Goal: Task Accomplishment & Management: Manage account settings

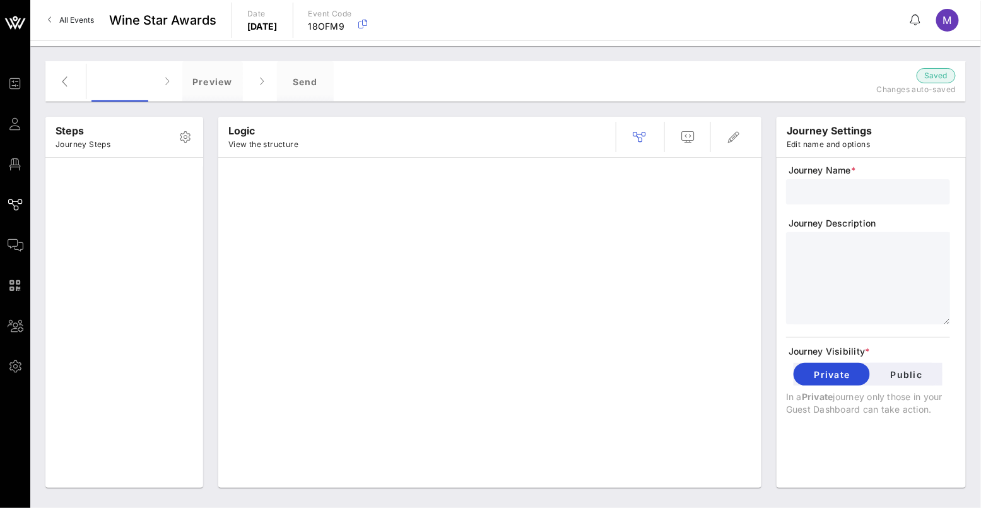
type input "RSVP + Form"
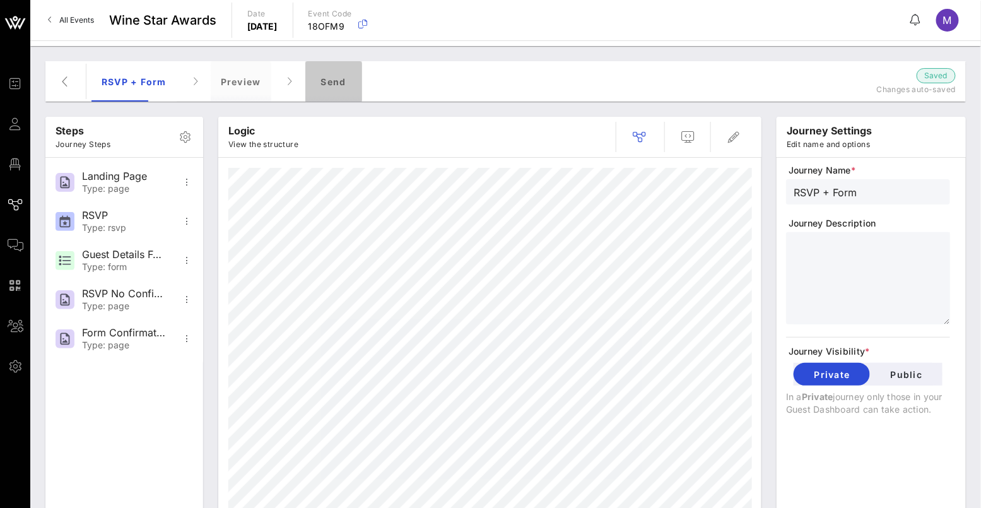
click at [332, 77] on div "Send" at bounding box center [333, 81] width 57 height 40
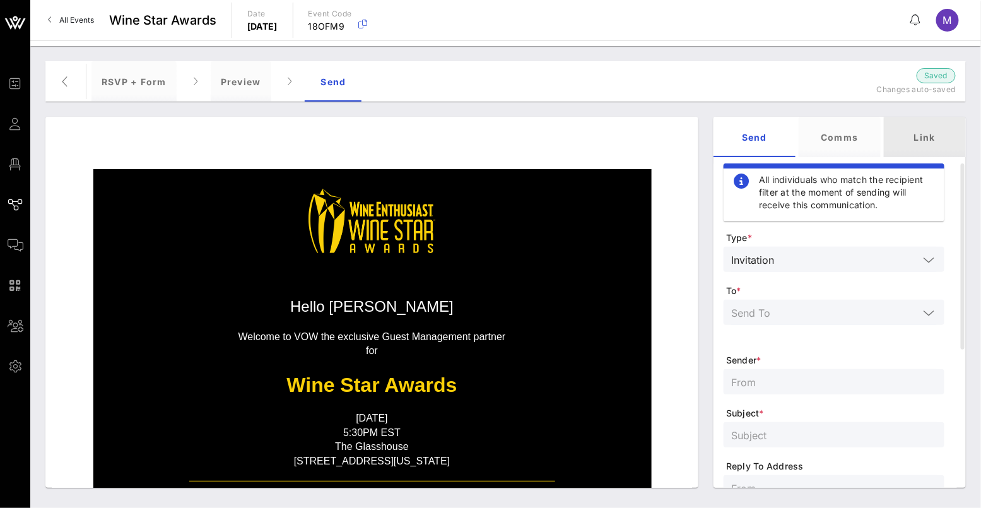
click at [940, 136] on div "Link" at bounding box center [925, 137] width 82 height 40
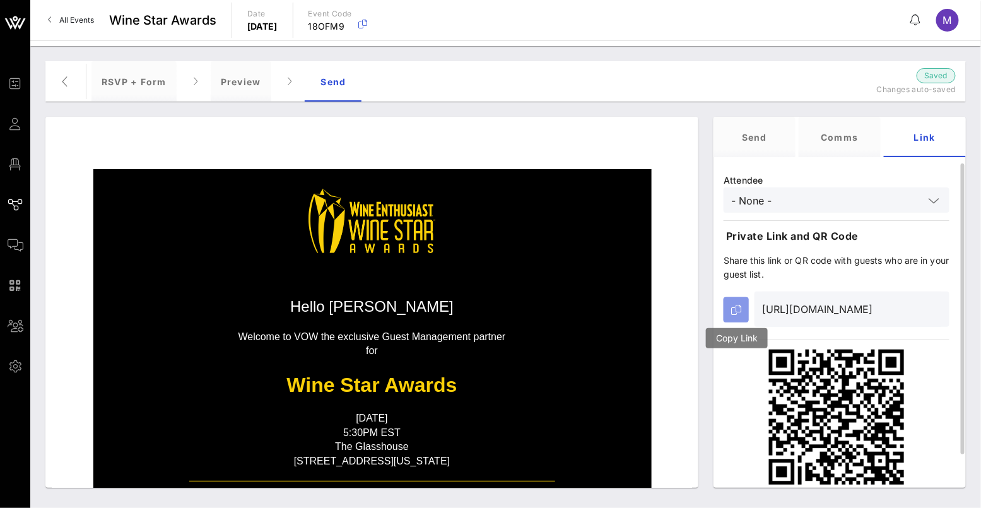
click at [739, 313] on icon "button" at bounding box center [736, 310] width 10 height 10
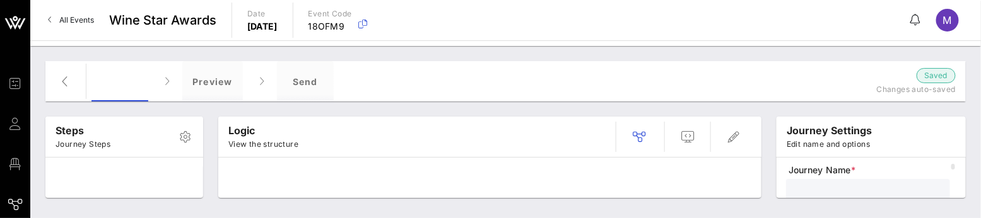
type input "RSVP + Form"
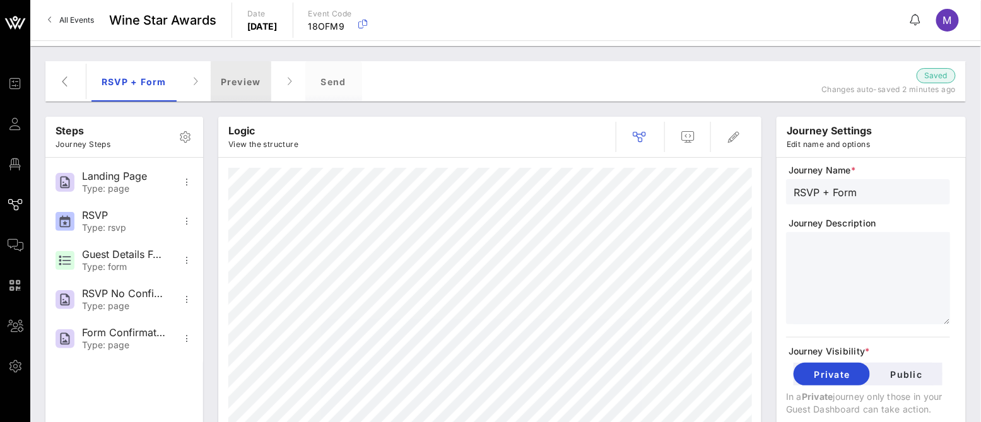
click at [250, 84] on div "Preview" at bounding box center [241, 81] width 61 height 40
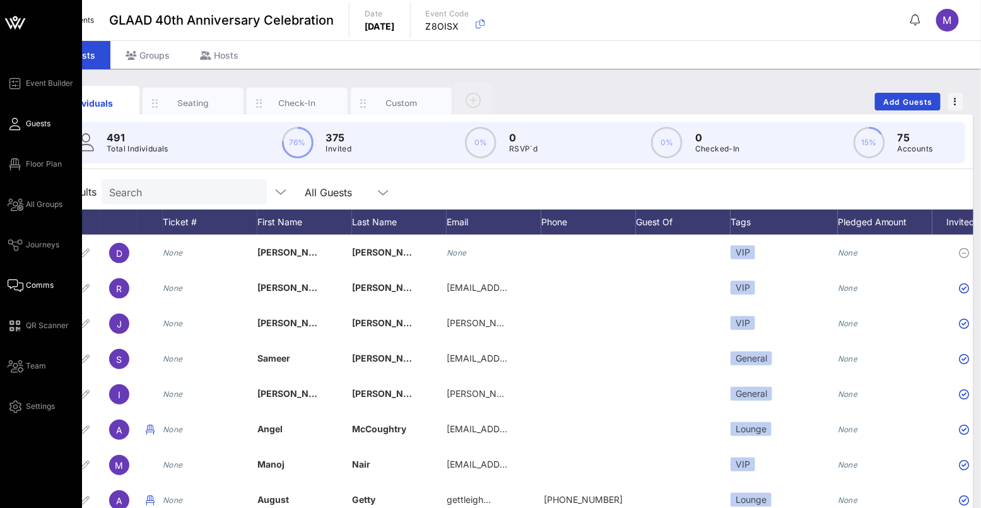
click at [45, 283] on span "Comms" at bounding box center [40, 284] width 28 height 11
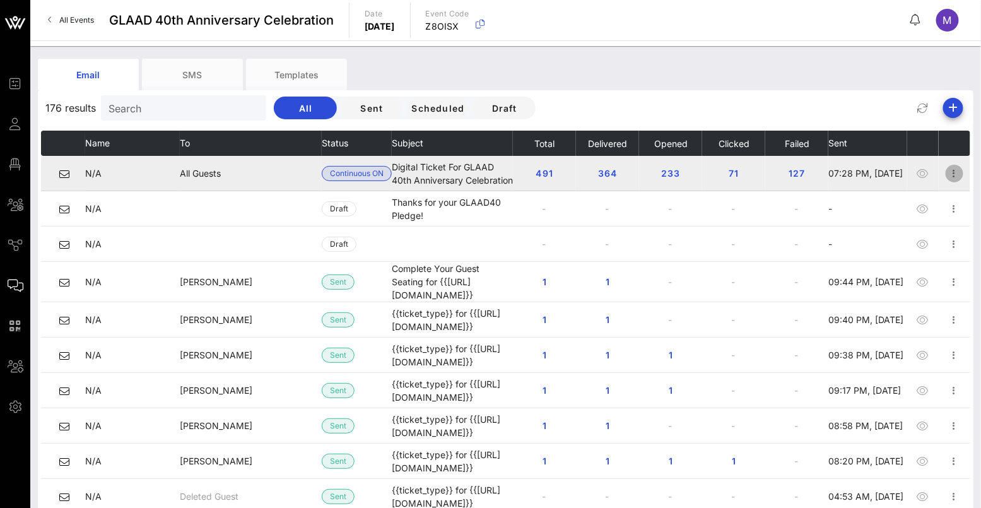
click at [947, 170] on icon "button" at bounding box center [954, 173] width 15 height 15
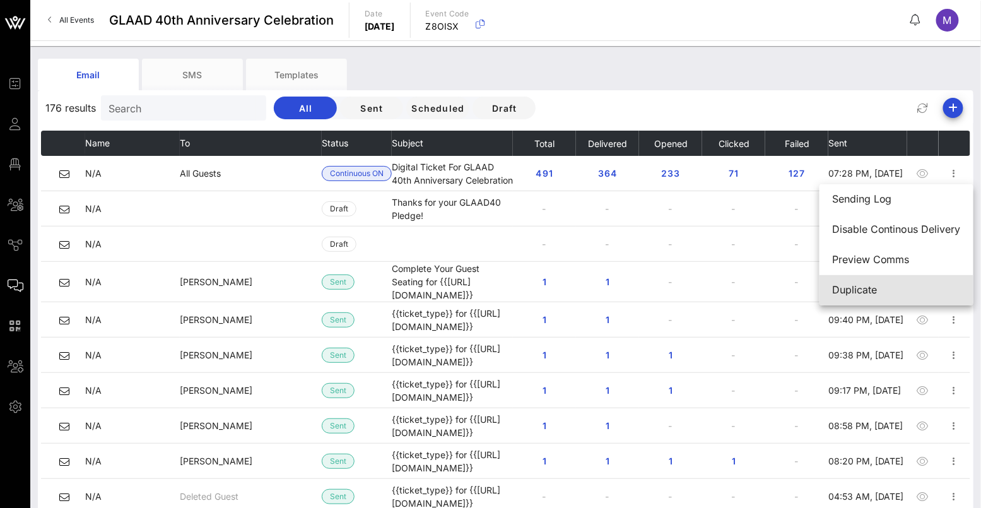
click at [865, 284] on div "Duplicate" at bounding box center [896, 290] width 129 height 12
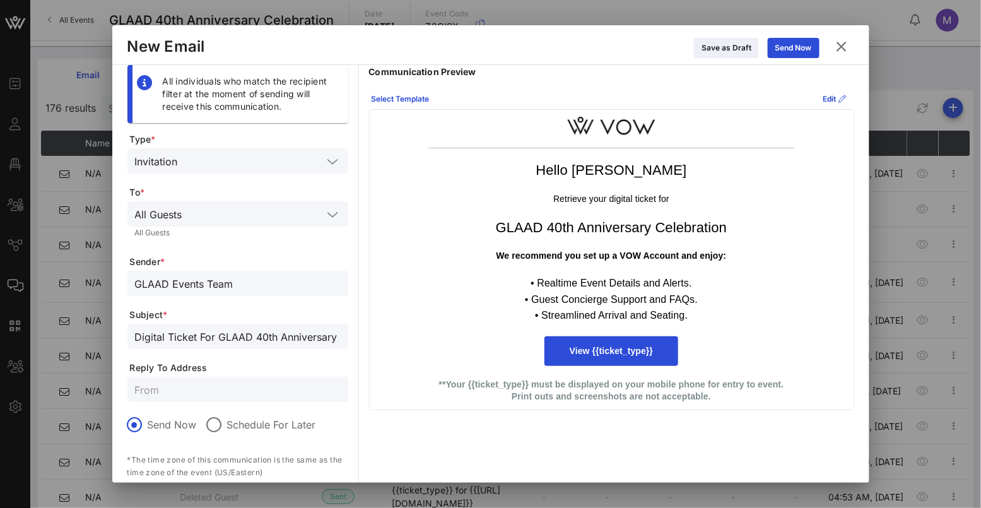
click at [845, 50] on icon at bounding box center [842, 47] width 18 height 16
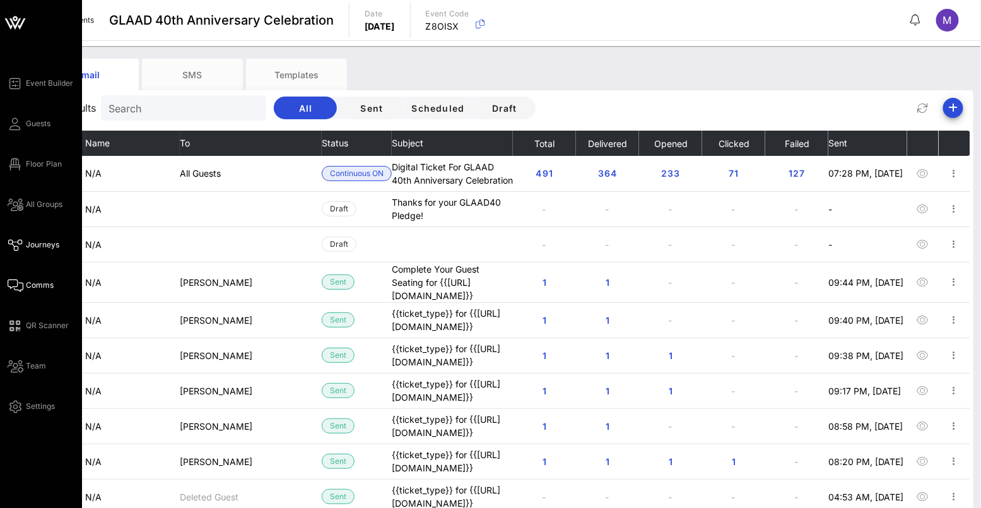
click at [40, 242] on span "Journeys" at bounding box center [42, 244] width 33 height 11
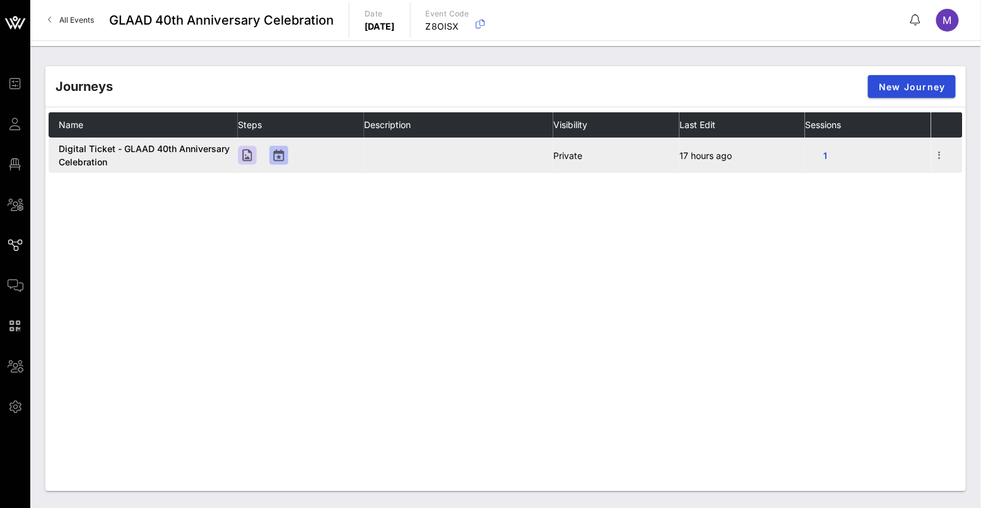
click at [152, 143] on span "Digital Ticket - GLAAD 40th Anniversary Celebration" at bounding box center [144, 155] width 171 height 24
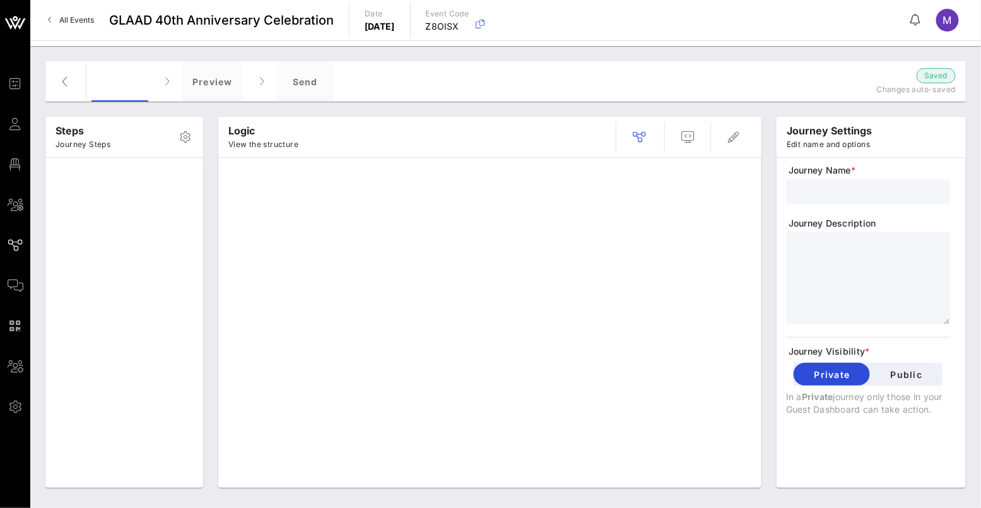
type input "Digital Ticket - GLAAD 40th Anniversary Celebration"
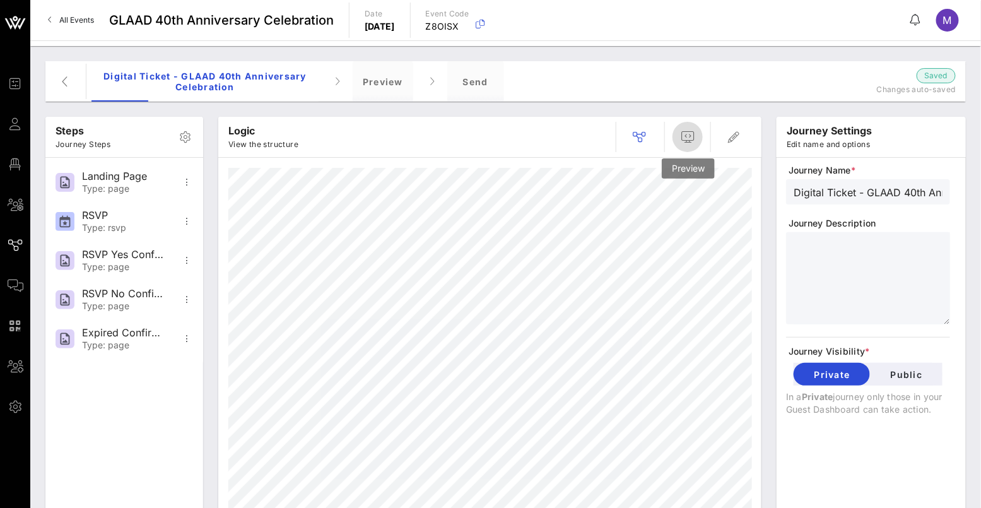
click at [693, 143] on icon "button" at bounding box center [687, 136] width 15 height 15
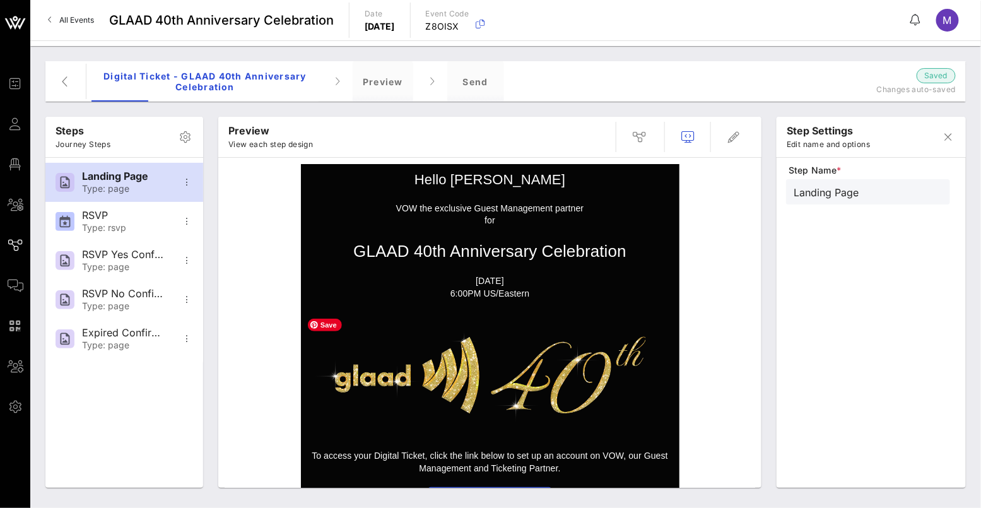
scroll to position [35, 0]
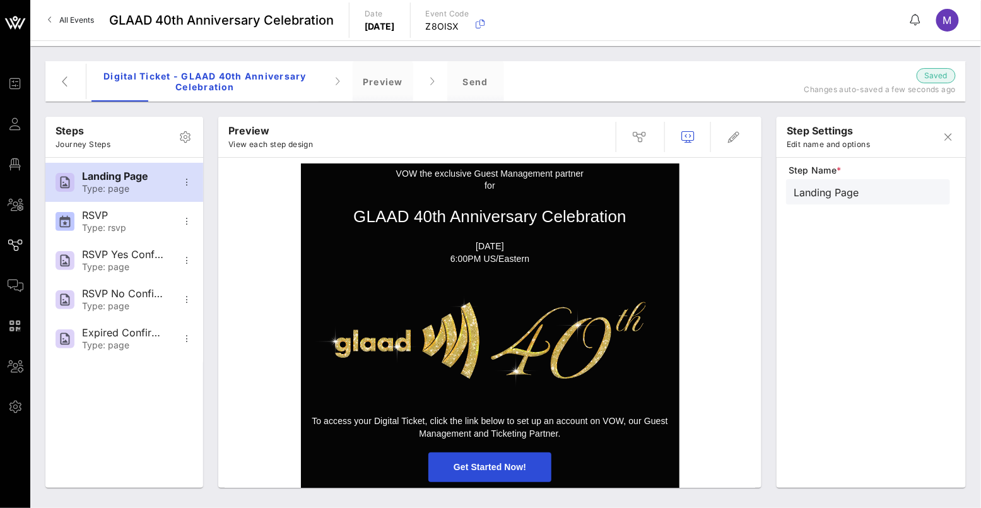
click at [944, 331] on div "Step Name * Landing Page" at bounding box center [871, 329] width 170 height 330
click at [131, 228] on div "Type: rsvp" at bounding box center [123, 228] width 83 height 11
type input "RSVP"
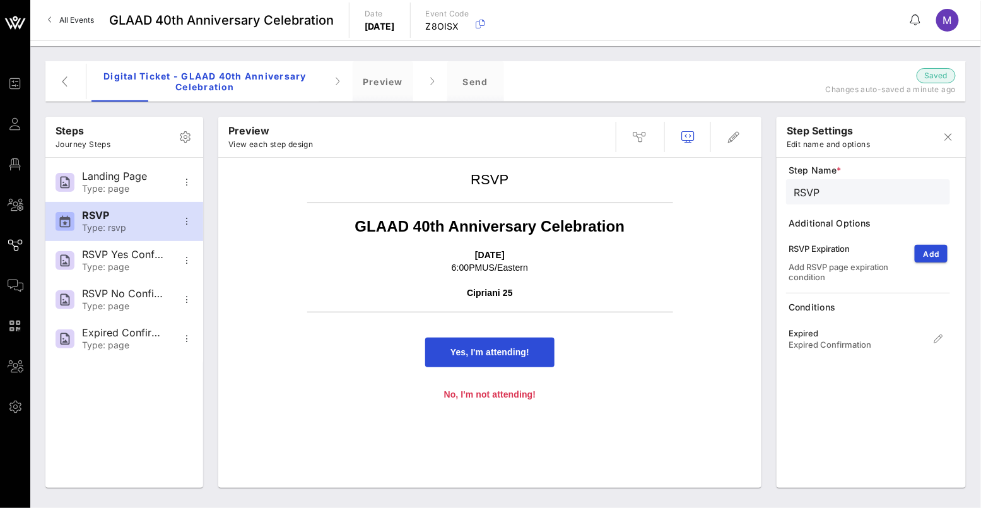
click at [648, 91] on div "Digital Ticket - GLAAD 40th Anniversary Celebration Preview Send" at bounding box center [444, 81] width 706 height 40
click at [467, 79] on div "Send" at bounding box center [475, 81] width 57 height 40
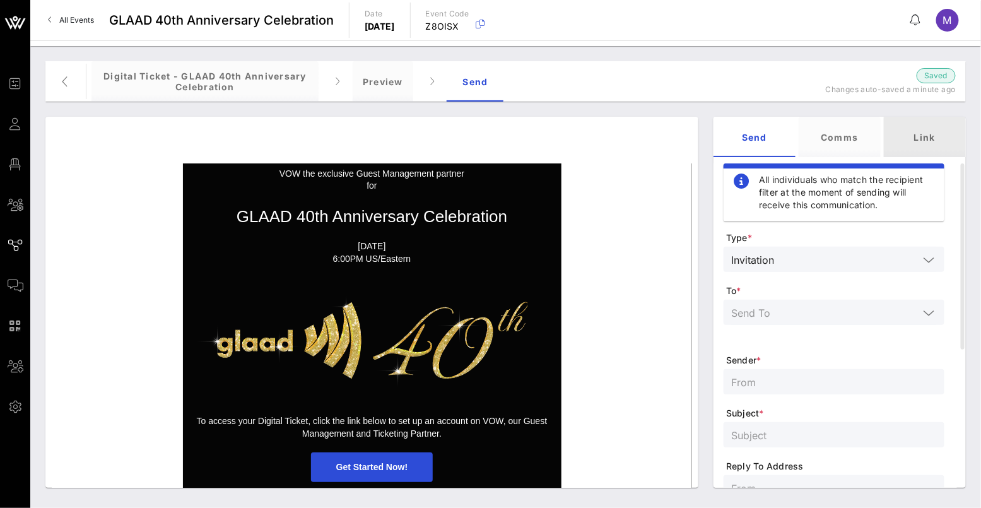
click at [888, 131] on div "Link" at bounding box center [925, 137] width 82 height 40
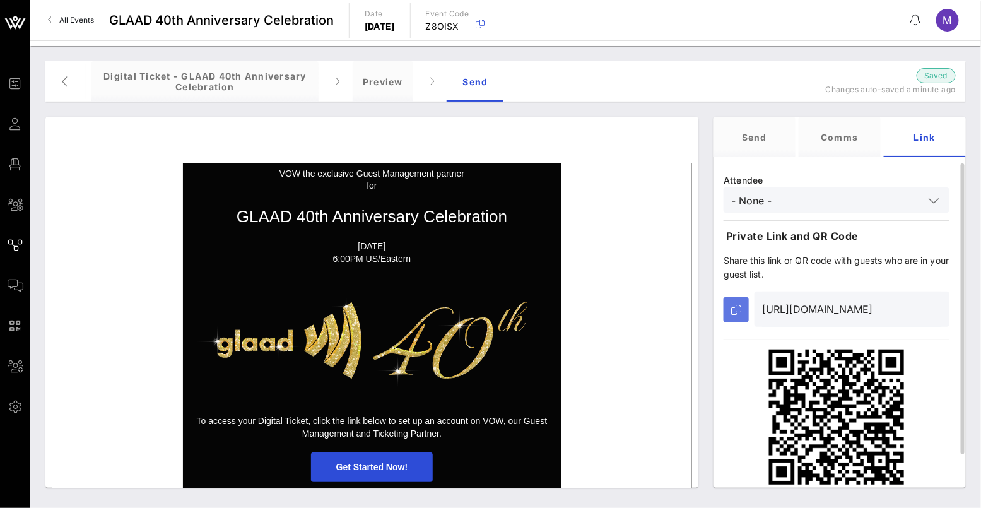
click at [741, 311] on icon "button" at bounding box center [736, 310] width 10 height 10
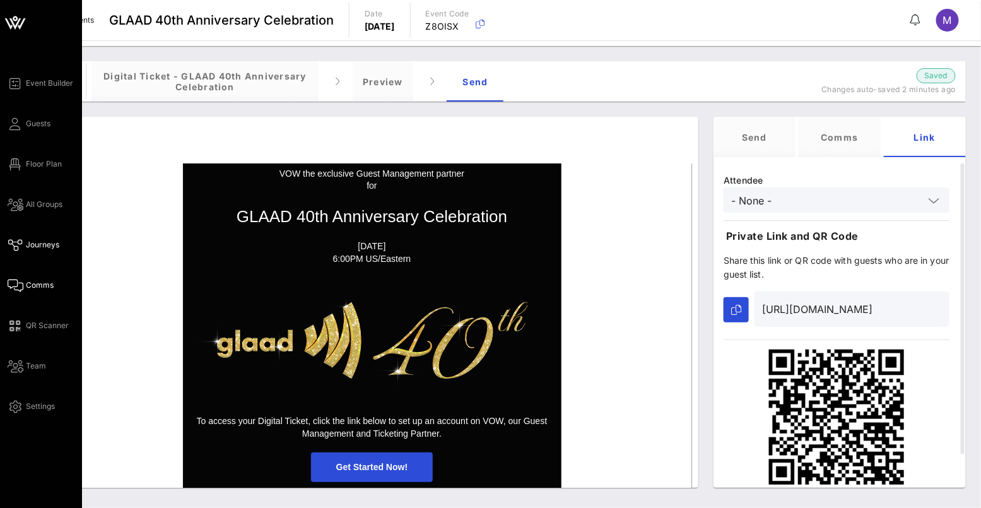
click at [41, 281] on span "Comms" at bounding box center [40, 284] width 28 height 11
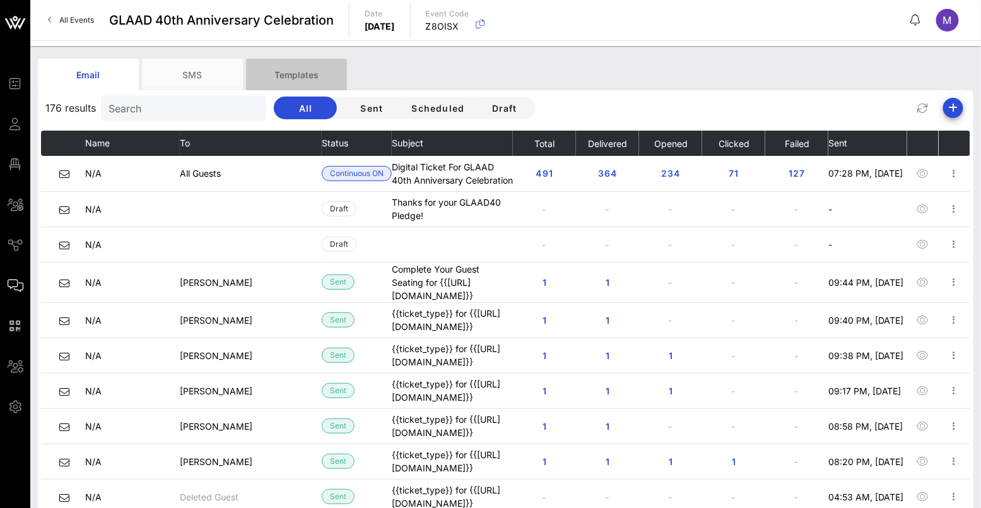
click at [311, 78] on div "Templates" at bounding box center [296, 75] width 101 height 32
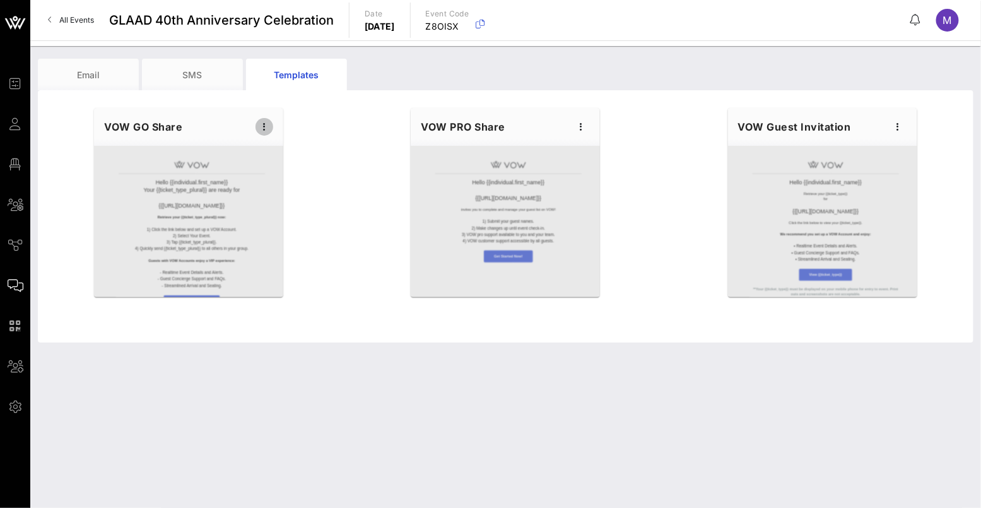
click at [264, 121] on icon "button" at bounding box center [264, 126] width 15 height 15
click at [288, 147] on div "Edit" at bounding box center [284, 148] width 32 height 10
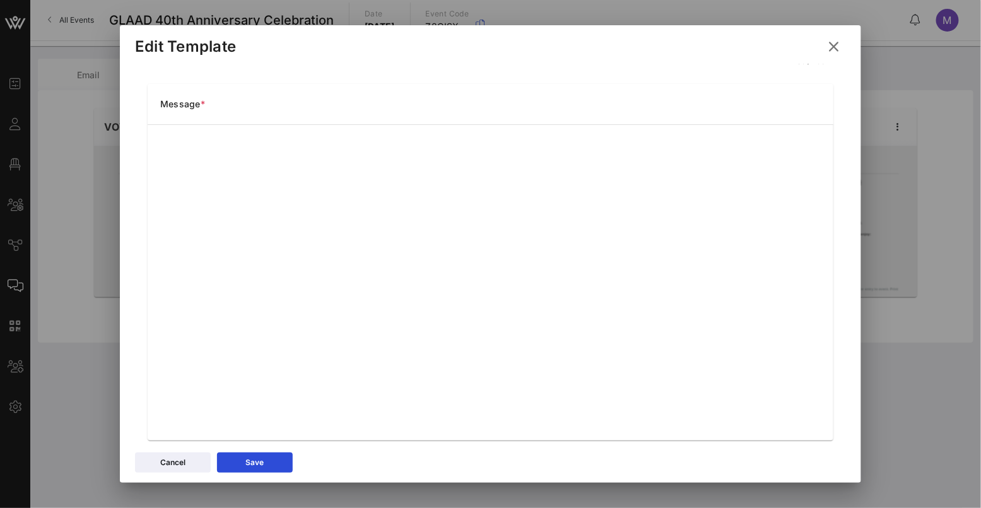
scroll to position [158, 0]
click at [765, 54] on div "Edit Template" at bounding box center [490, 44] width 741 height 39
click at [838, 44] on icon at bounding box center [833, 46] width 18 height 17
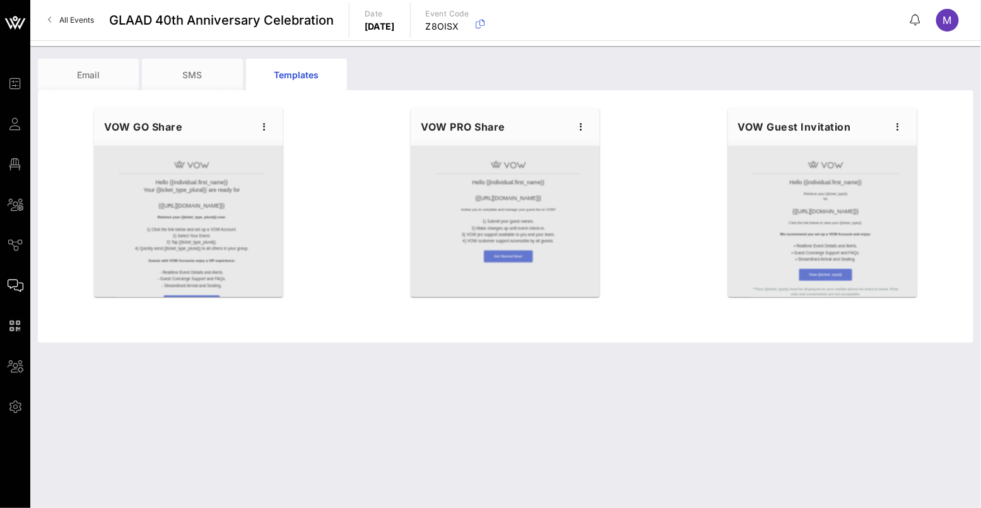
click at [884, 81] on div "Email SMS Templates" at bounding box center [496, 75] width 917 height 32
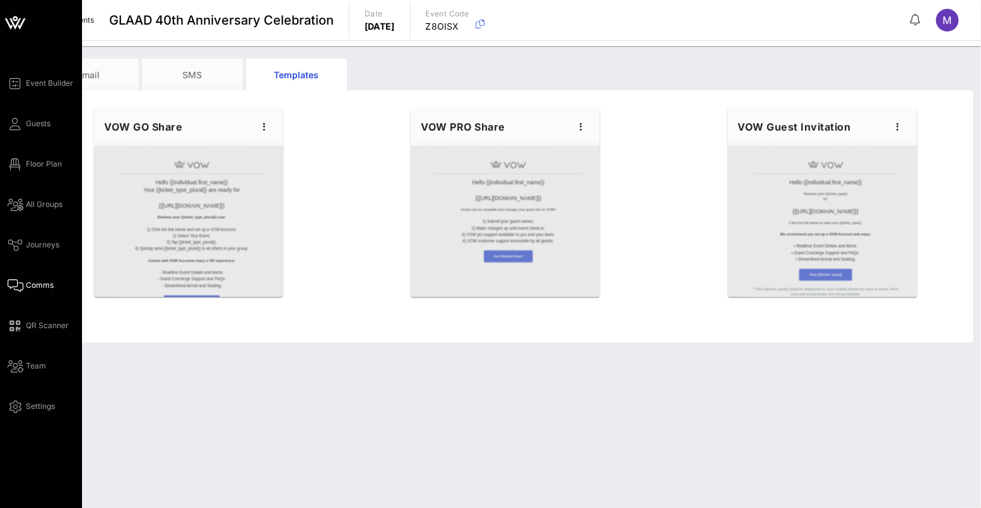
click at [23, 115] on div "Event Builder Guests Floor Plan All Groups Journeys Comms QR Scanner Team Setti…" at bounding box center [45, 245] width 74 height 338
click at [25, 120] on link "Guests" at bounding box center [29, 123] width 43 height 15
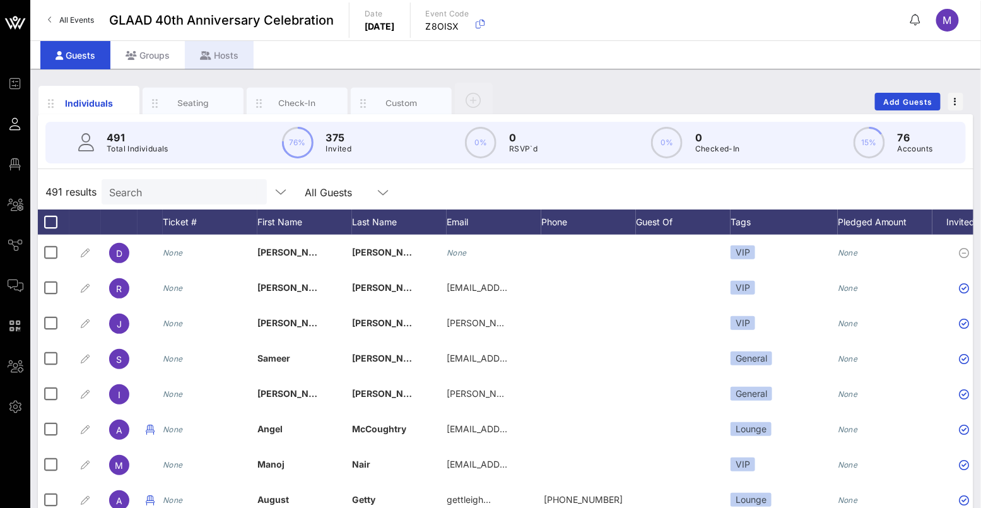
click at [214, 60] on div "Hosts" at bounding box center [219, 55] width 69 height 28
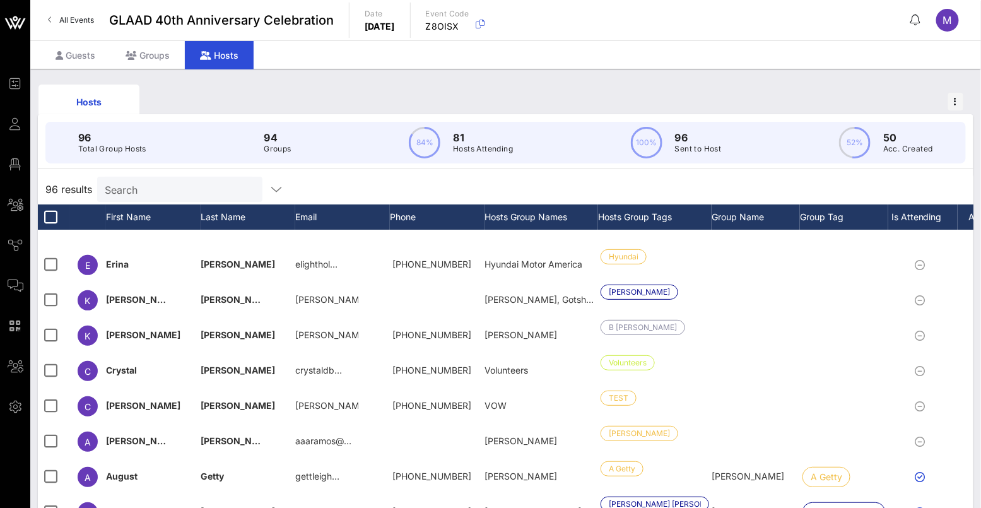
scroll to position [350, 0]
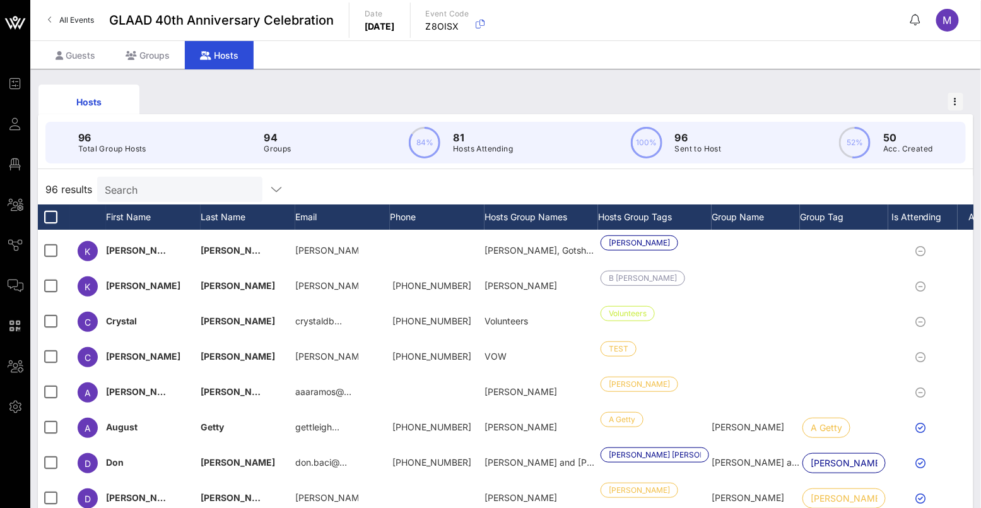
click at [165, 194] on input "Search" at bounding box center [179, 189] width 148 height 16
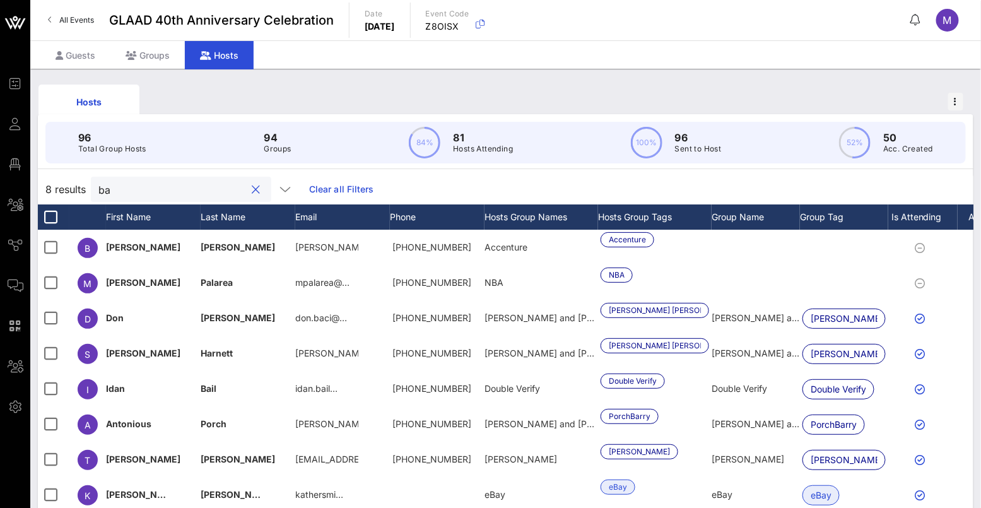
scroll to position [0, 0]
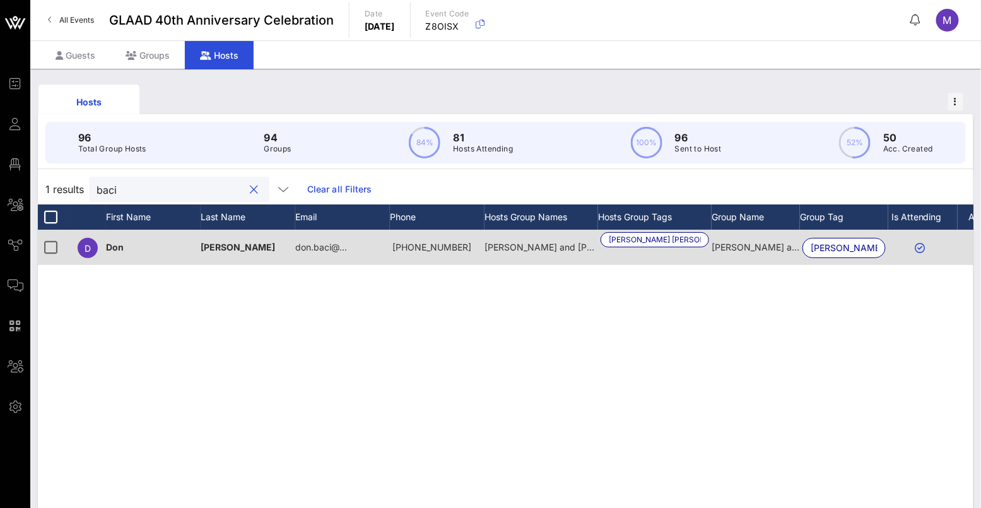
type input "baci"
drag, startPoint x: 717, startPoint y: 250, endPoint x: 480, endPoint y: 243, distance: 237.3
drag, startPoint x: 156, startPoint y: 246, endPoint x: 232, endPoint y: 247, distance: 76.3
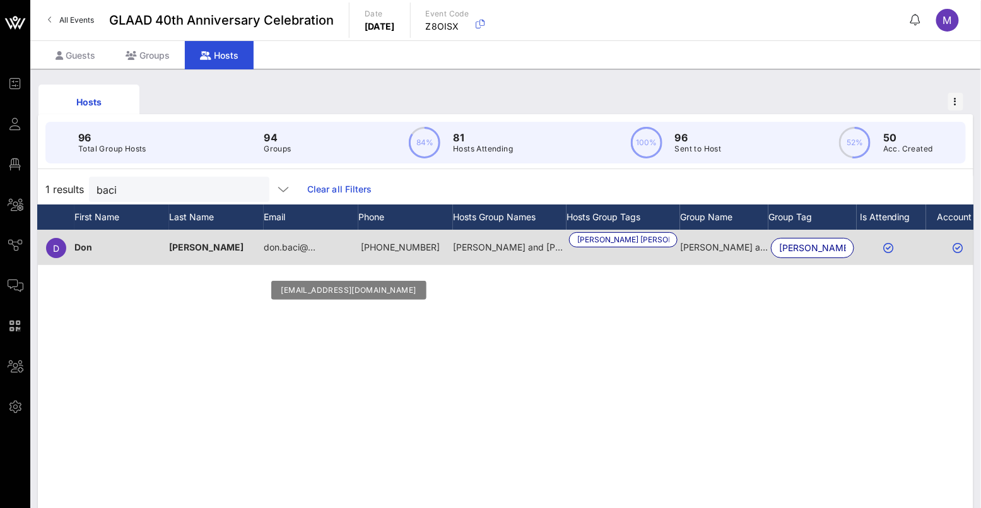
scroll to position [0, 85]
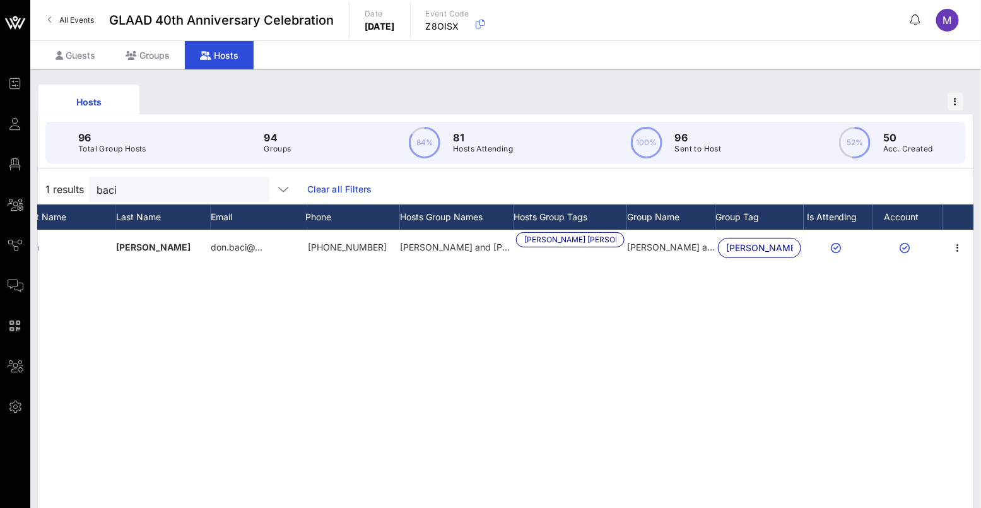
click at [950, 285] on div "D Don Bacigalupi don.baci@… +13128332267 Don Bacigalupi and Dan Feder Bacigalup…" at bounding box center [505, 419] width 935 height 378
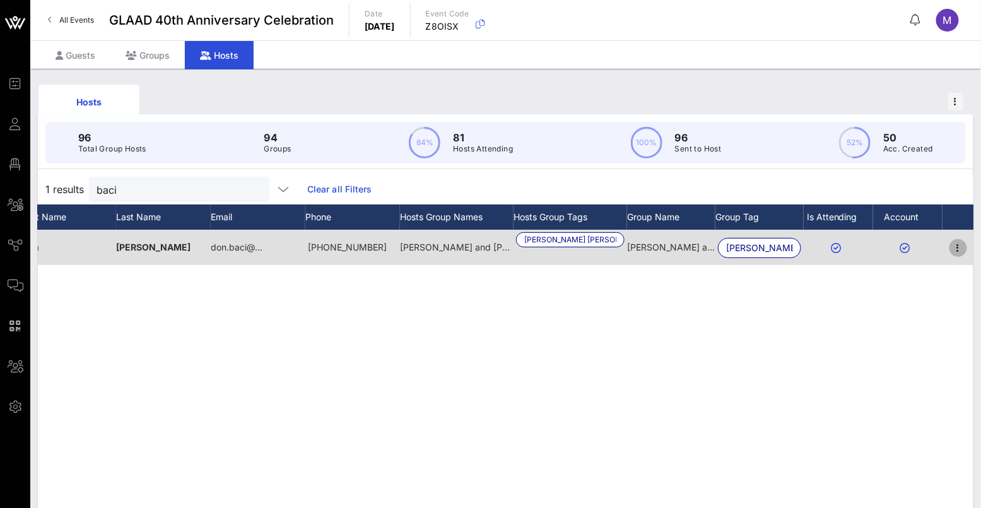
click at [954, 248] on icon "button" at bounding box center [958, 247] width 15 height 15
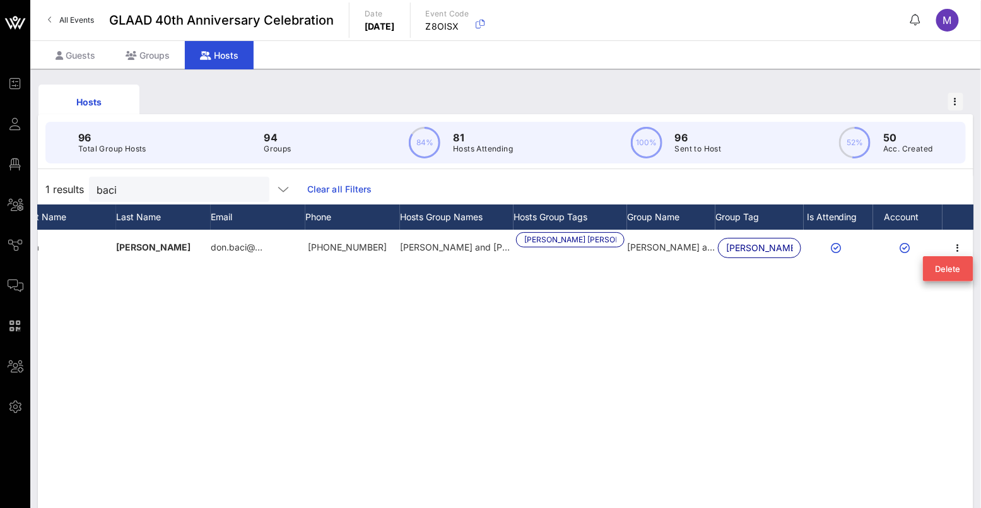
click at [600, 308] on div "D Don Bacigalupi don.baci@… +13128332267 Don Bacigalupi and Dan Feder Bacigalup…" at bounding box center [505, 419] width 935 height 378
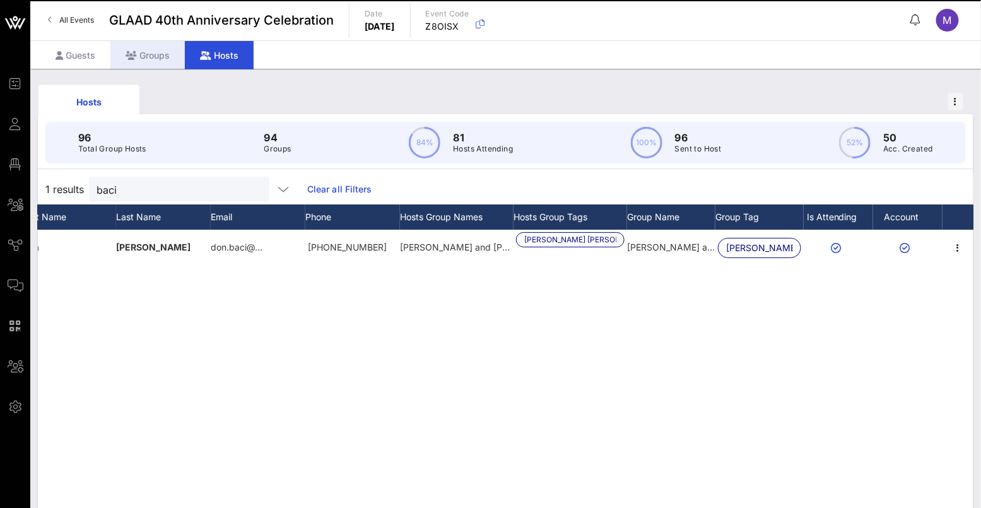
click at [167, 59] on div "Groups" at bounding box center [147, 55] width 74 height 28
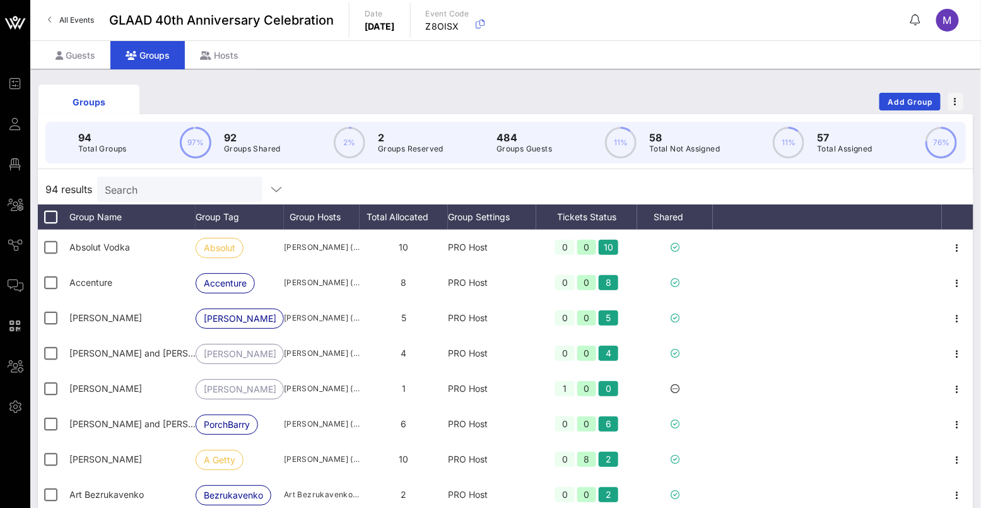
click at [158, 197] on input "Search" at bounding box center [179, 189] width 148 height 16
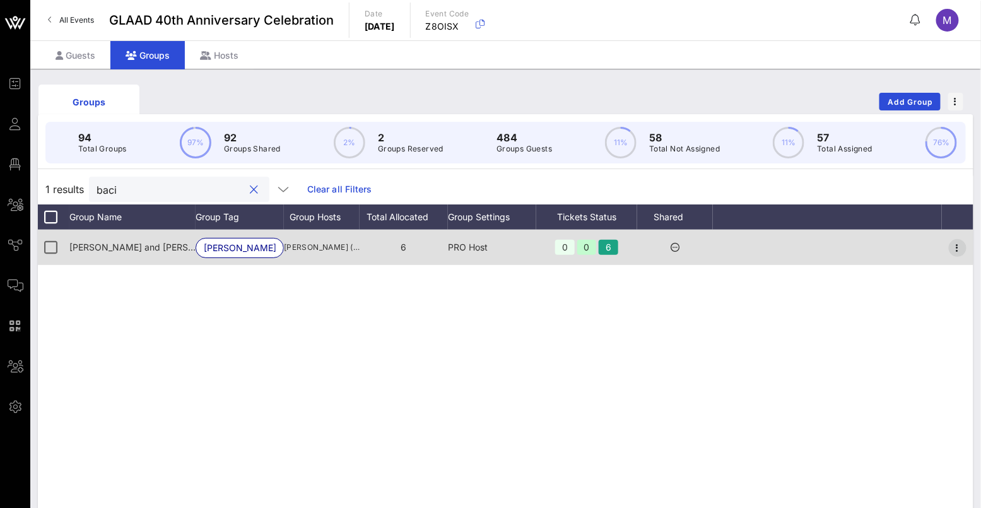
type input "baci"
click at [956, 255] on icon "button" at bounding box center [957, 247] width 15 height 15
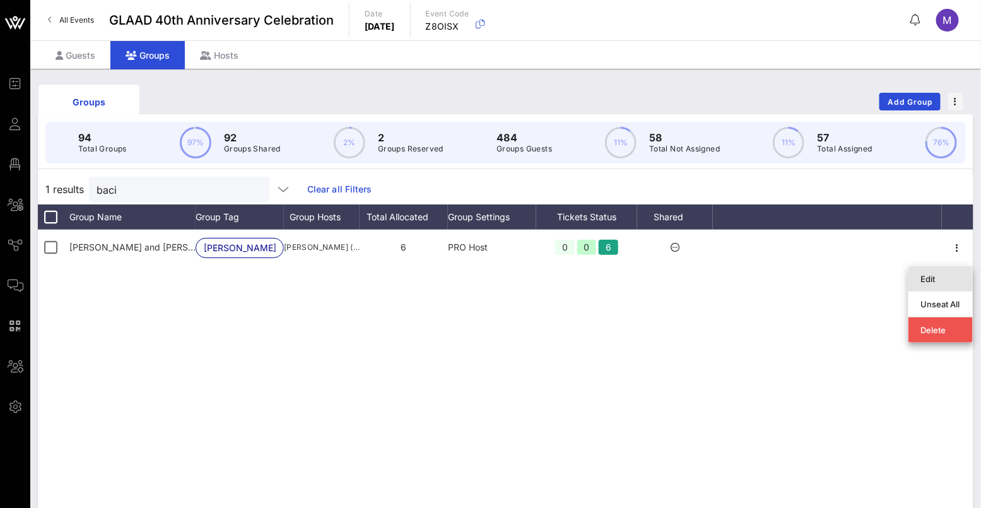
click at [931, 277] on div "Edit" at bounding box center [940, 279] width 39 height 10
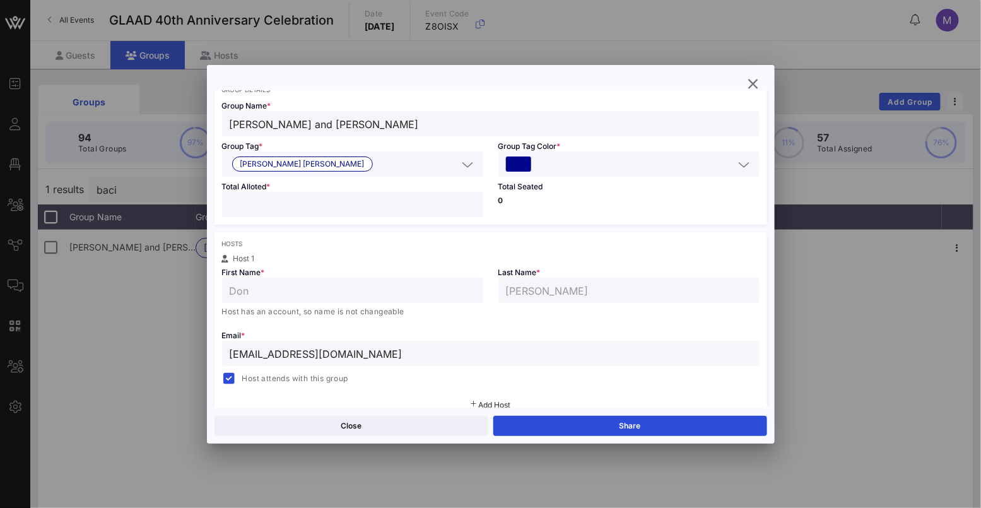
scroll to position [210, 0]
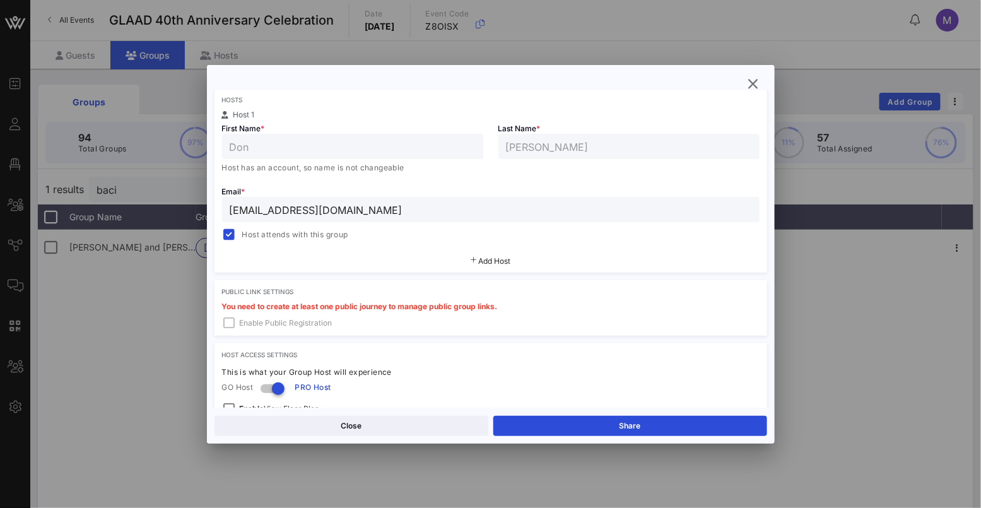
click at [925, 268] on div at bounding box center [490, 254] width 981 height 508
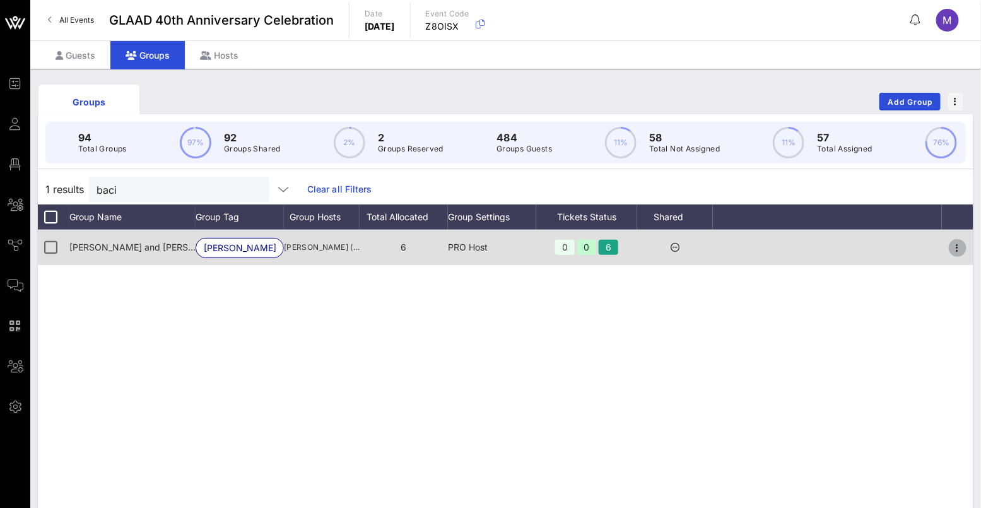
click at [958, 255] on icon "button" at bounding box center [957, 247] width 15 height 15
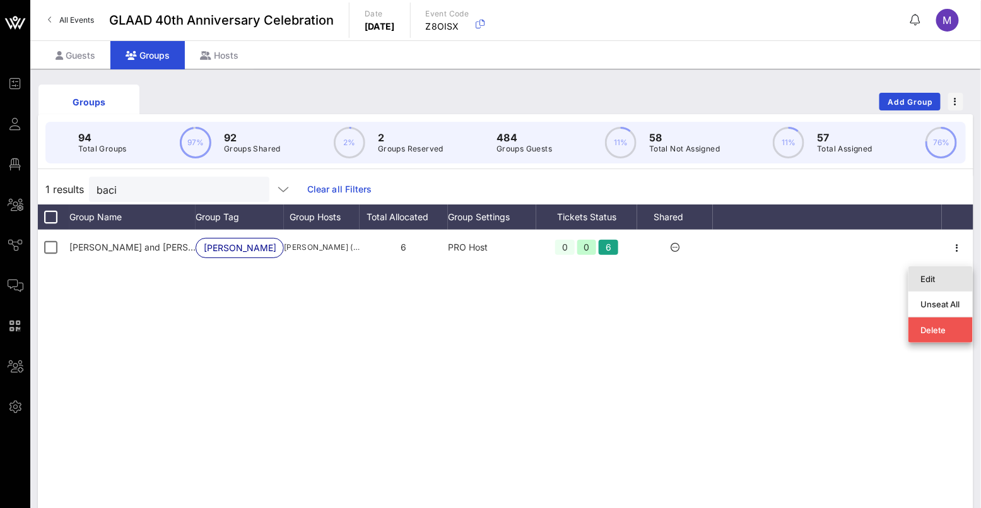
click at [937, 278] on div "Edit" at bounding box center [940, 279] width 39 height 10
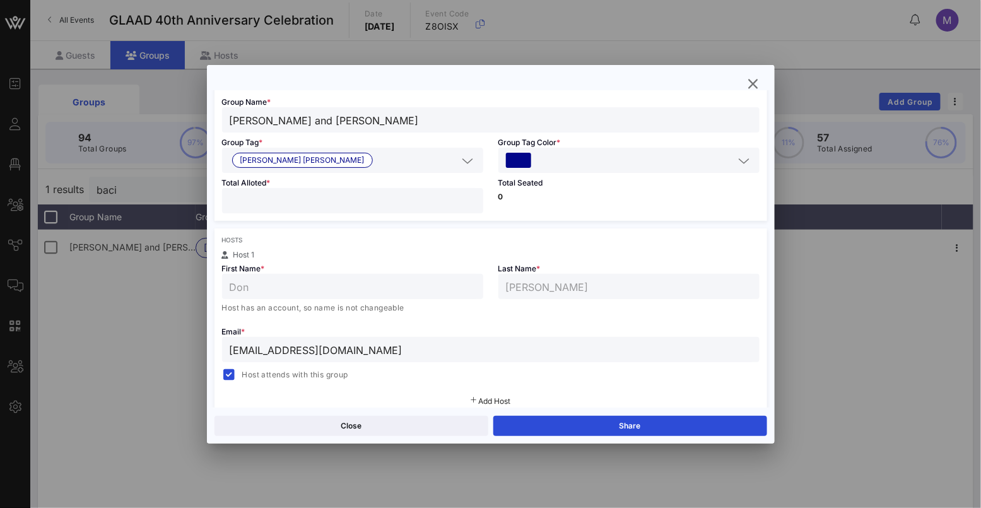
scroll to position [140, 0]
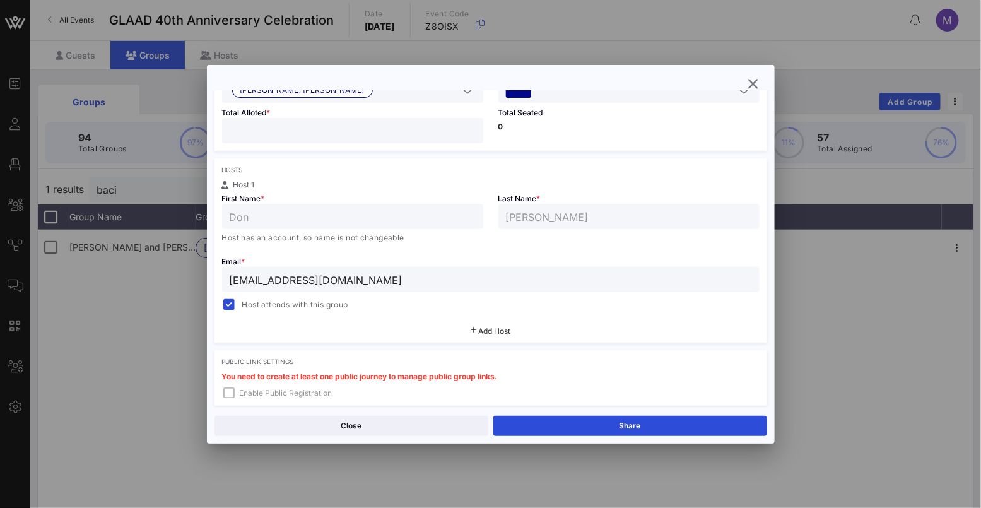
click at [369, 281] on input "don.baci@icloud.com" at bounding box center [491, 279] width 522 height 16
click at [753, 86] on icon "button" at bounding box center [753, 83] width 15 height 15
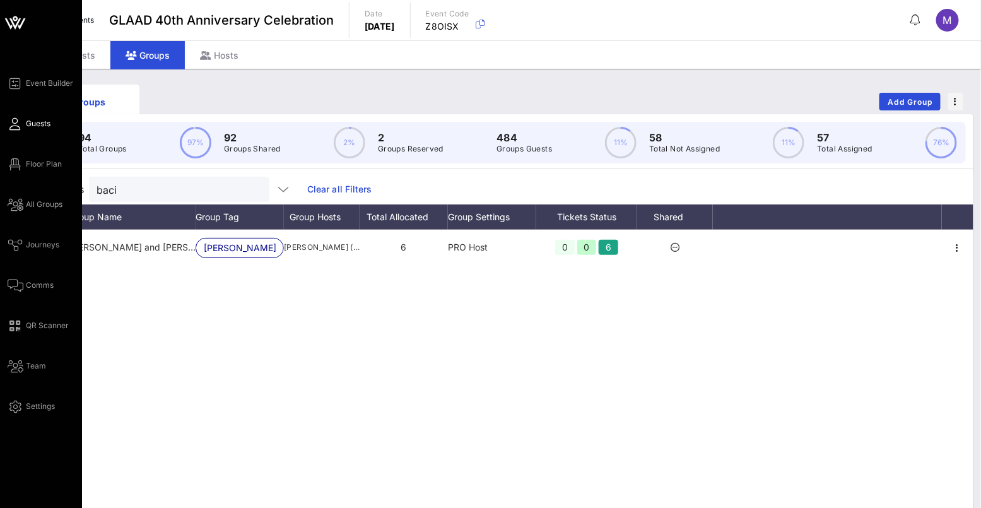
click at [20, 125] on icon at bounding box center [16, 124] width 16 height 2
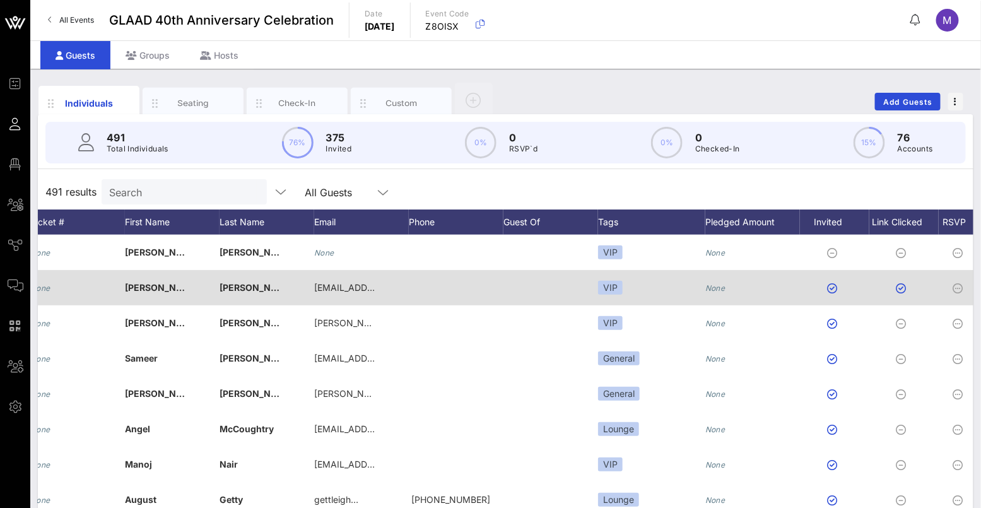
scroll to position [0, 242]
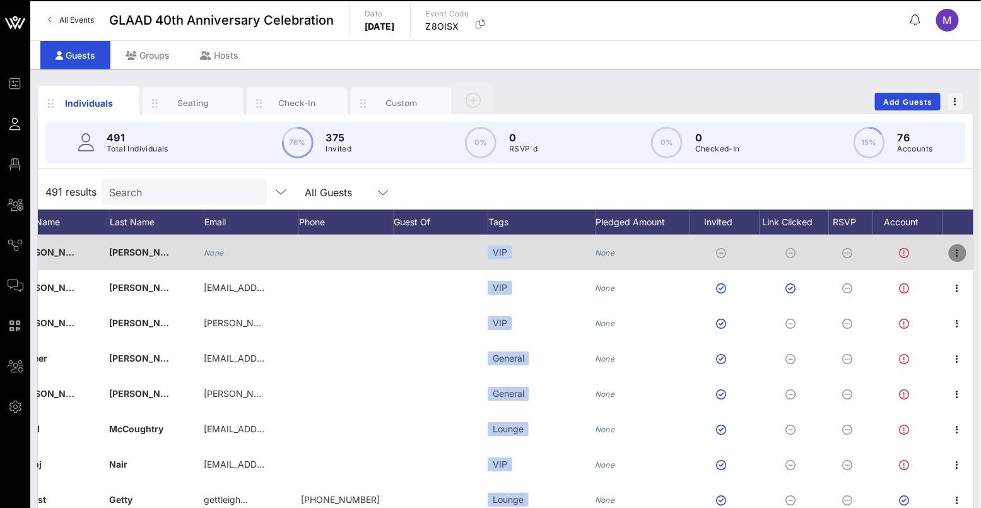
click at [949, 244] on button "button" at bounding box center [958, 253] width 18 height 18
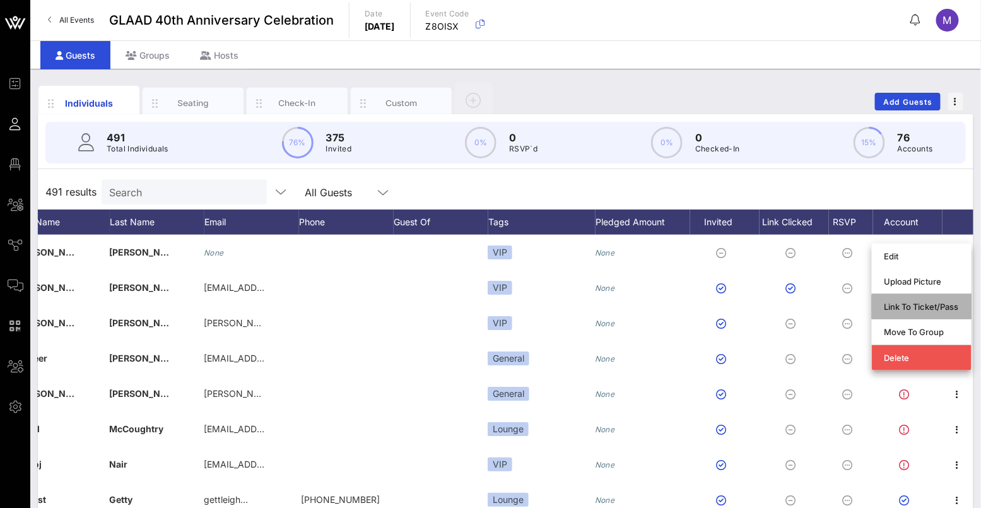
click at [925, 307] on div "Link To Ticket/Pass" at bounding box center [921, 307] width 74 height 10
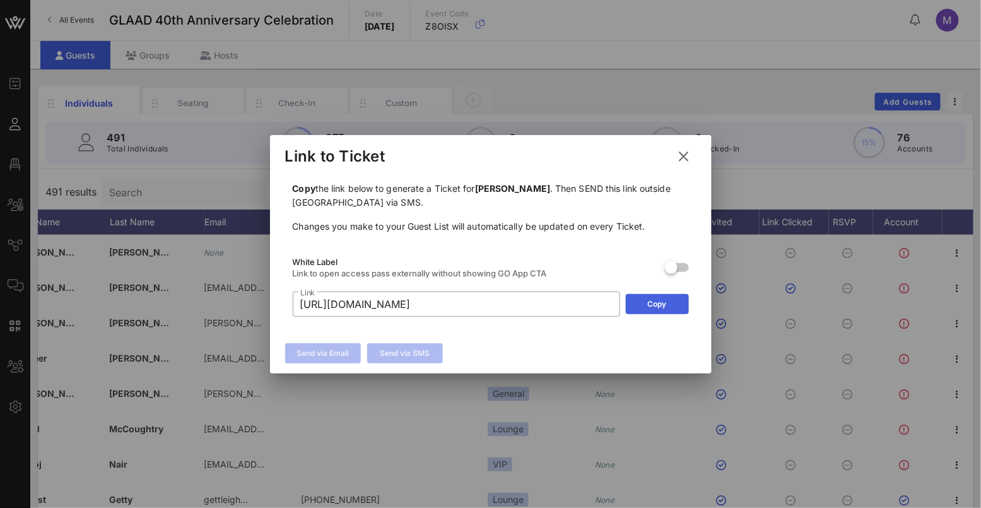
click at [648, 300] on div "Copy" at bounding box center [657, 304] width 19 height 13
click at [691, 153] on icon at bounding box center [684, 156] width 17 height 15
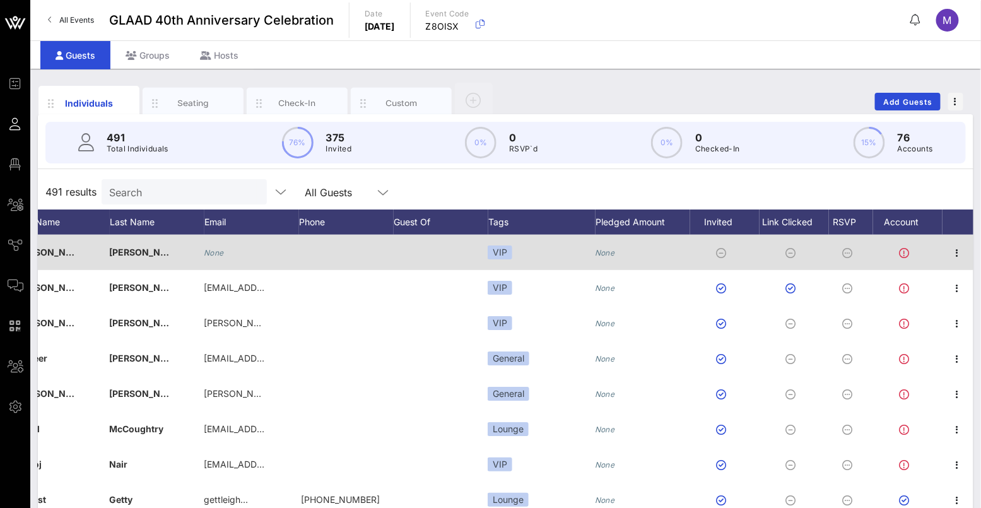
drag, startPoint x: 228, startPoint y: 262, endPoint x: 124, endPoint y: 263, distance: 104.1
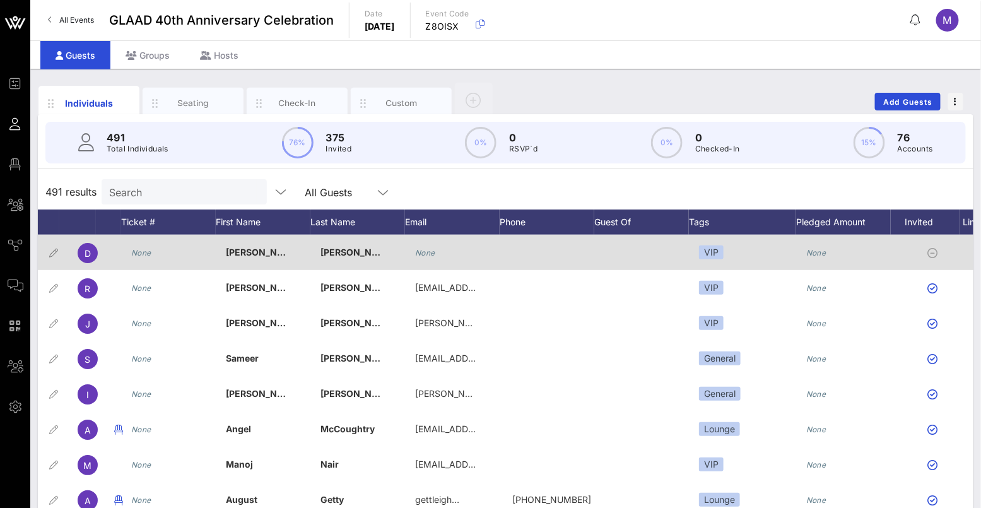
scroll to position [0, 32]
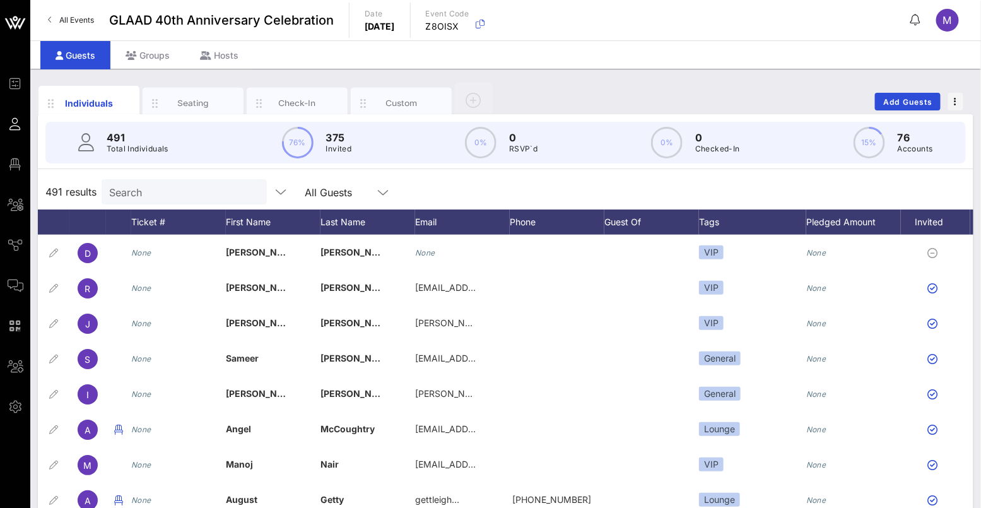
click at [142, 191] on input "Search" at bounding box center [183, 192] width 148 height 16
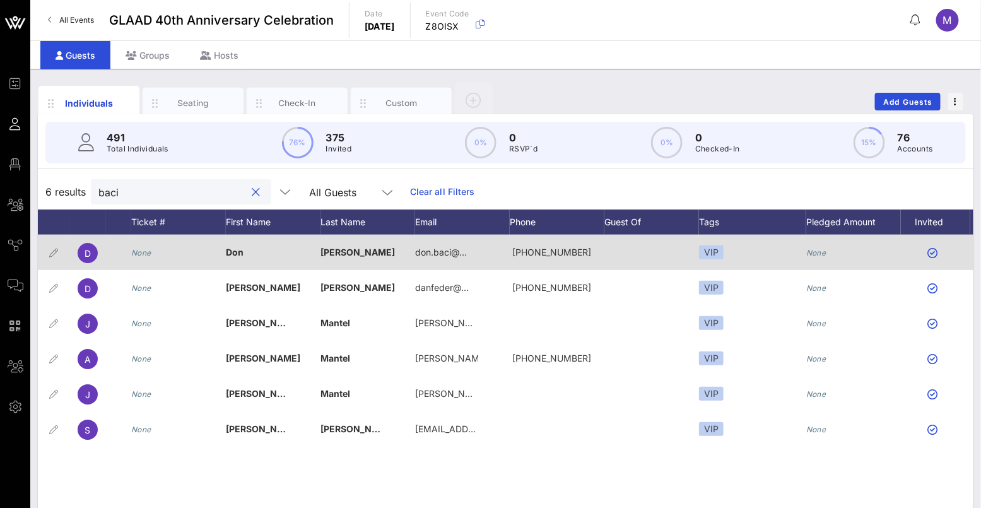
type input "baci"
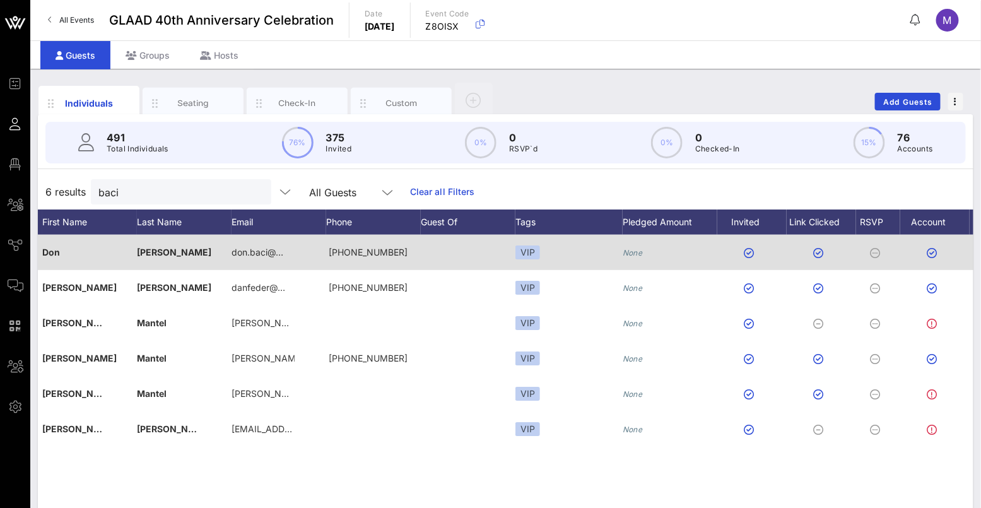
scroll to position [0, 242]
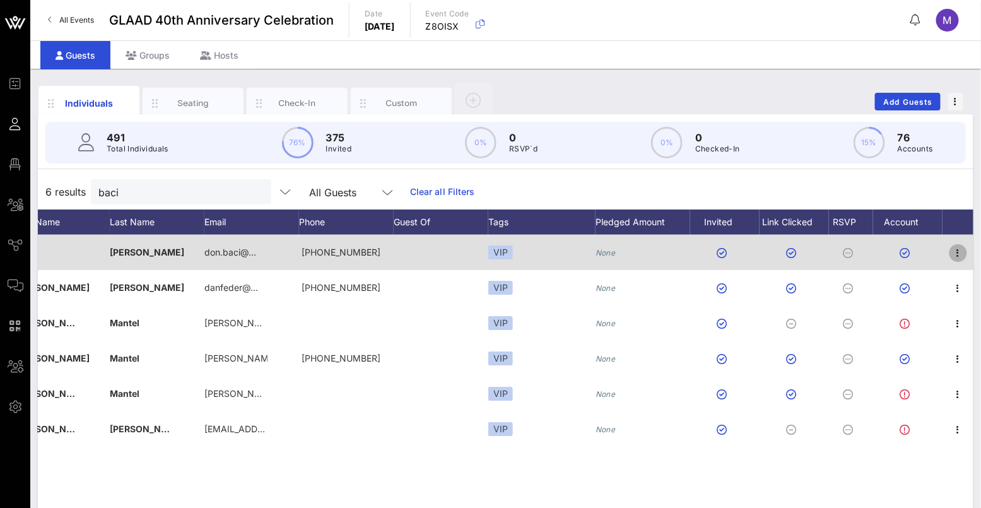
click at [957, 244] on button "button" at bounding box center [958, 253] width 18 height 18
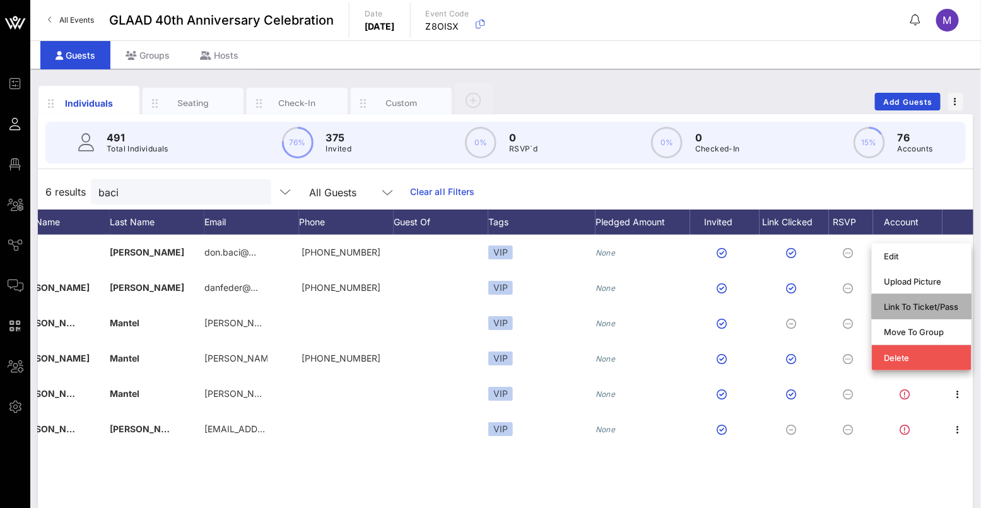
click at [916, 303] on div "Link To Ticket/Pass" at bounding box center [921, 307] width 74 height 10
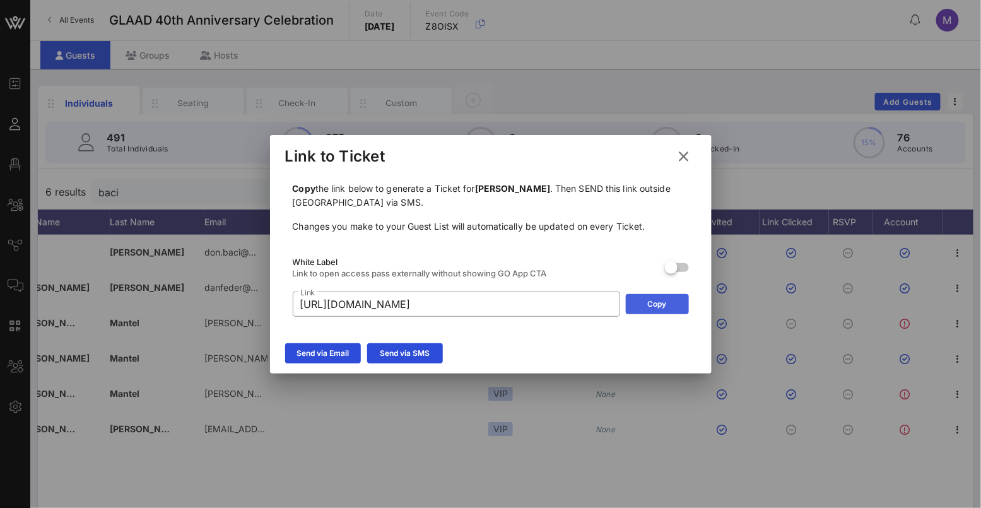
click at [675, 305] on button "Copy" at bounding box center [657, 304] width 63 height 20
click at [684, 152] on icon at bounding box center [683, 156] width 18 height 17
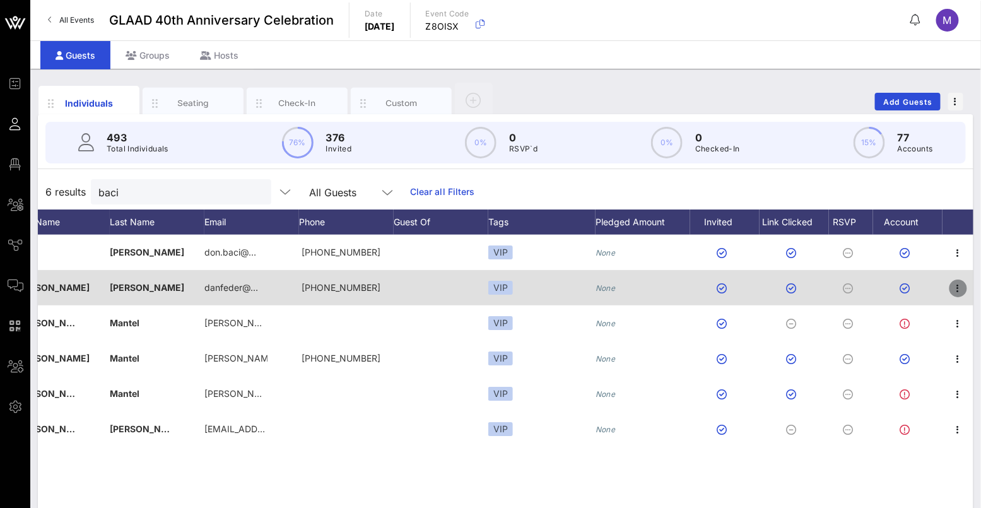
click at [959, 284] on icon "button" at bounding box center [958, 288] width 15 height 15
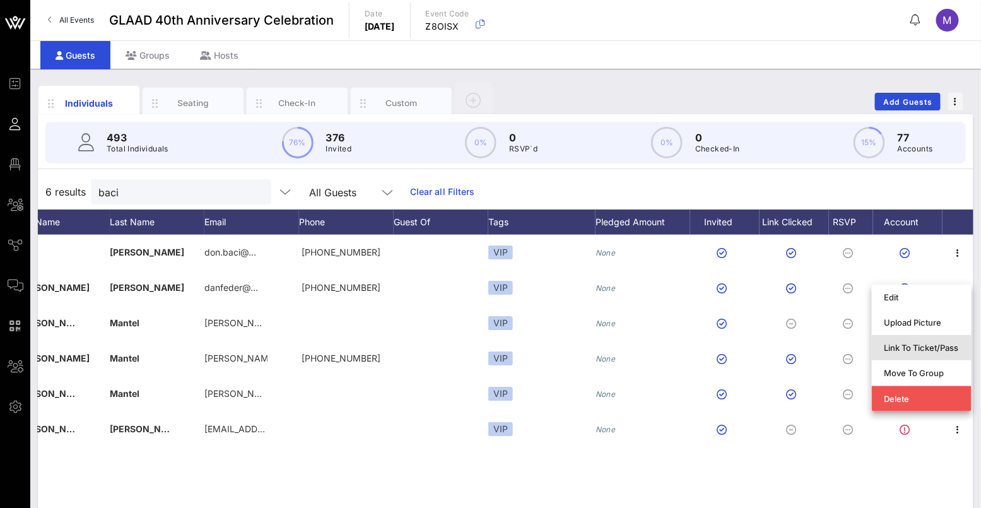
click at [934, 345] on div "Link To Ticket/Pass" at bounding box center [921, 348] width 74 height 10
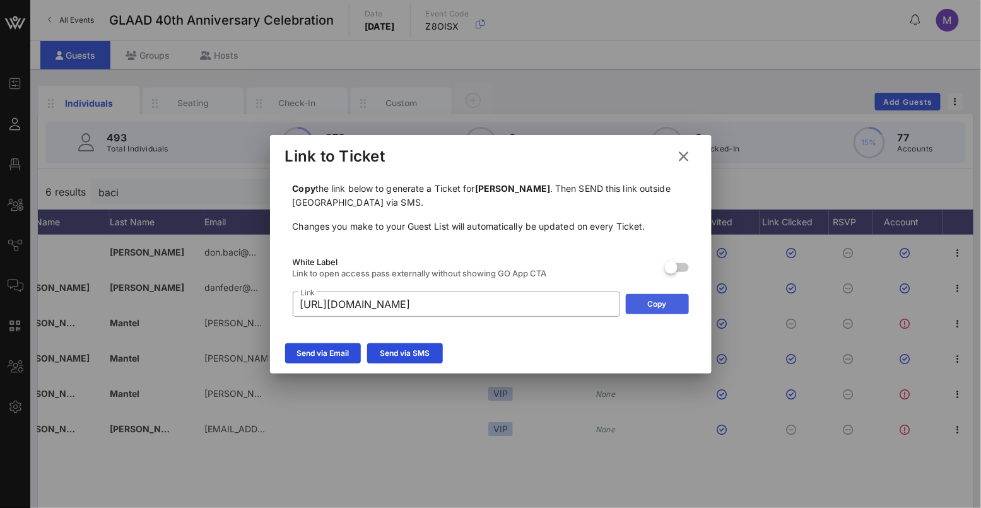
click at [668, 308] on button "Copy" at bounding box center [657, 304] width 63 height 20
click at [688, 160] on icon at bounding box center [683, 157] width 19 height 18
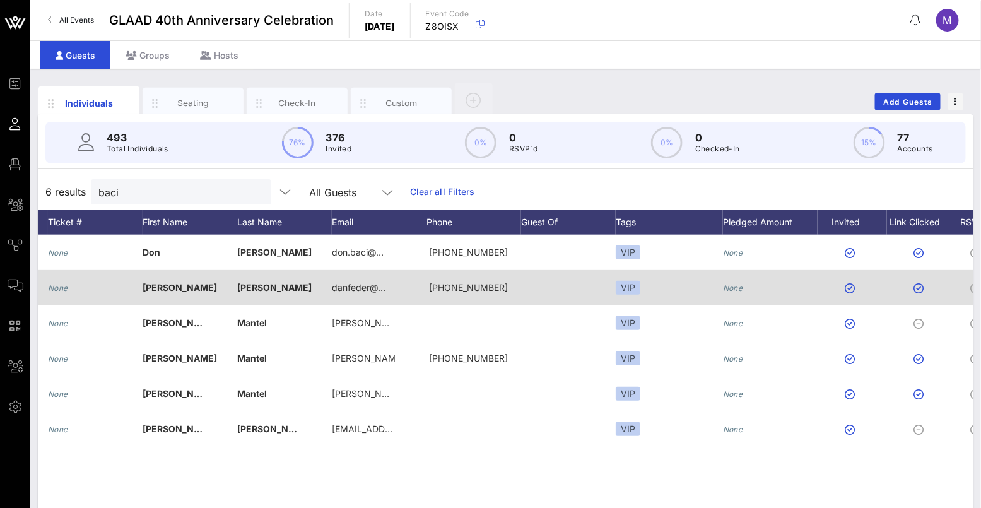
scroll to position [0, 0]
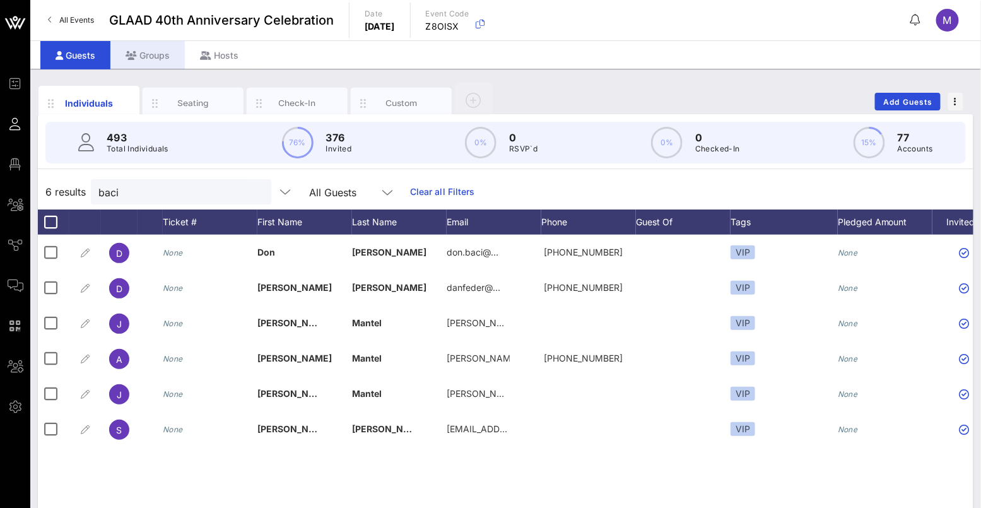
click at [173, 50] on div "Groups" at bounding box center [147, 55] width 74 height 28
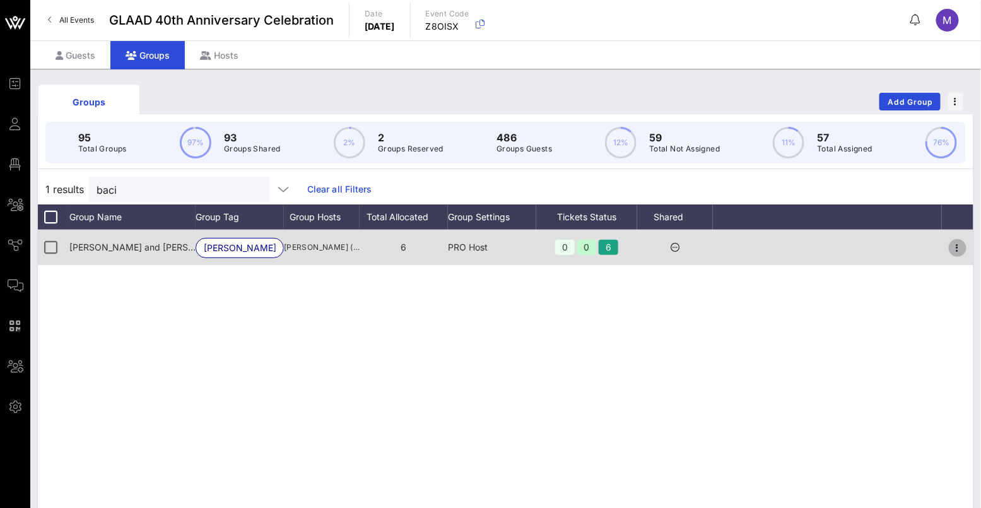
click at [956, 253] on icon "button" at bounding box center [957, 247] width 15 height 15
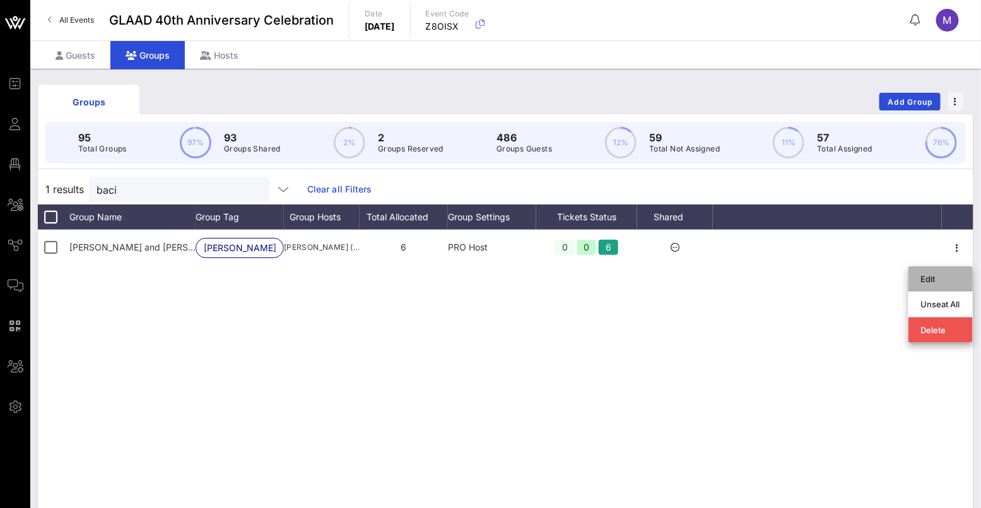
click at [945, 283] on div "Edit" at bounding box center [940, 279] width 39 height 10
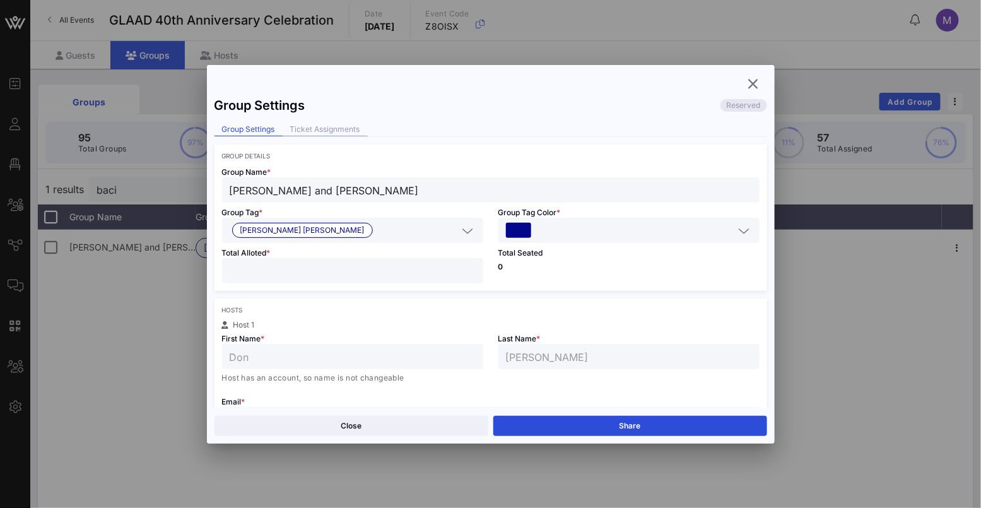
click at [329, 129] on div "Ticket Assignments" at bounding box center [325, 129] width 85 height 13
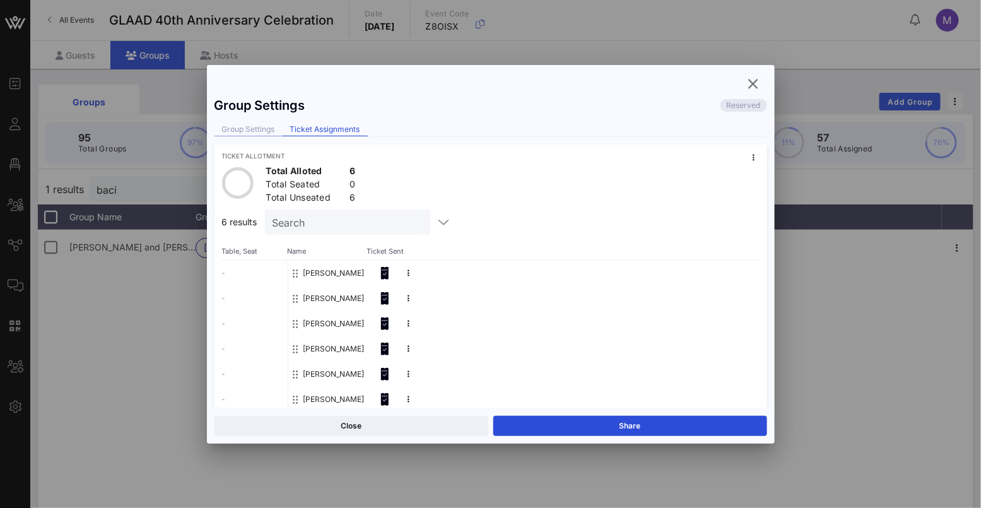
click at [252, 129] on div "Group Settings" at bounding box center [248, 129] width 68 height 13
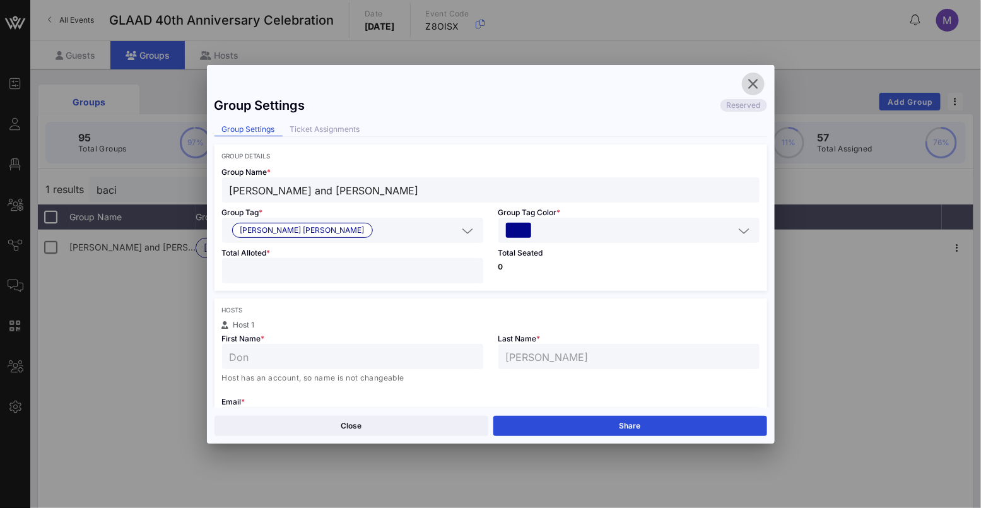
click at [747, 83] on icon "button" at bounding box center [753, 83] width 15 height 15
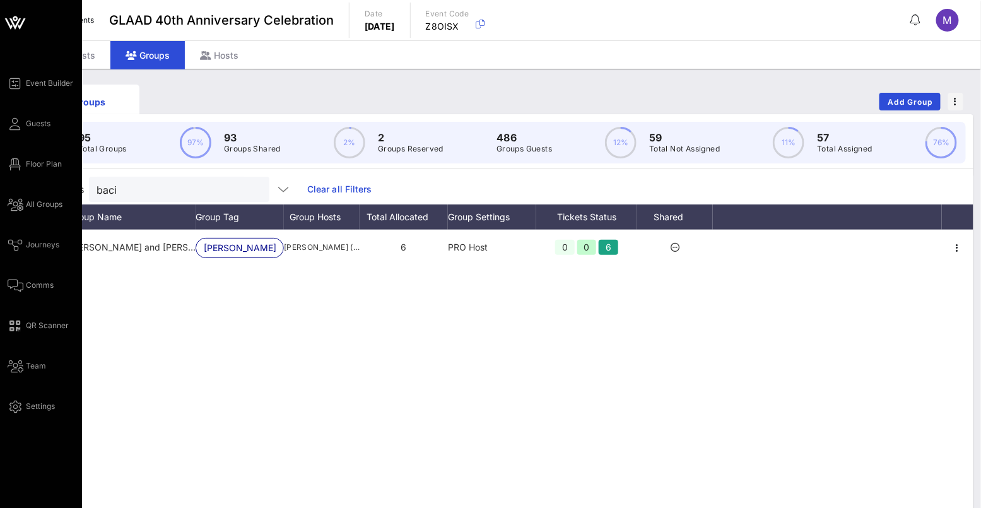
click at [38, 272] on div "Event Builder Guests Floor Plan All Groups Journeys Comms QR Scanner Team Setti…" at bounding box center [45, 245] width 74 height 338
click at [38, 279] on span "Comms" at bounding box center [40, 284] width 28 height 11
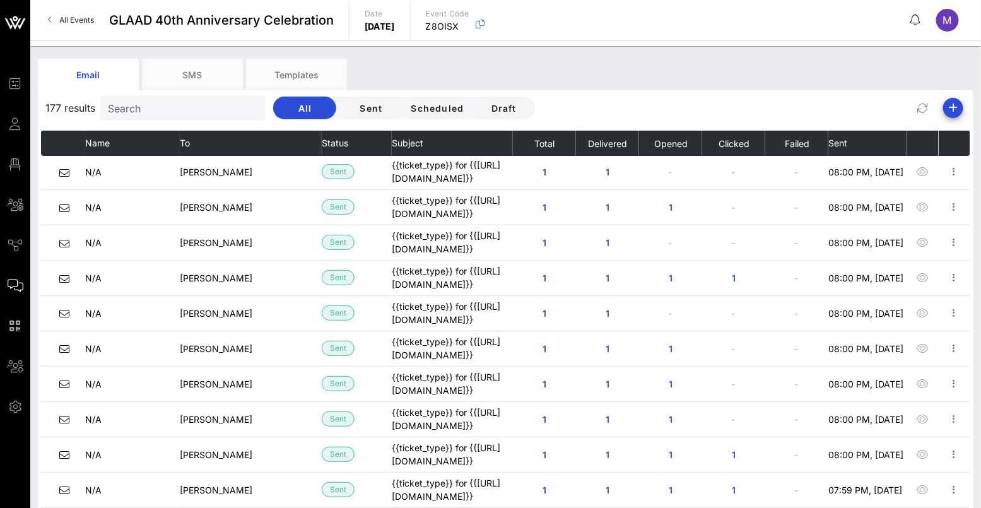
scroll to position [771, 0]
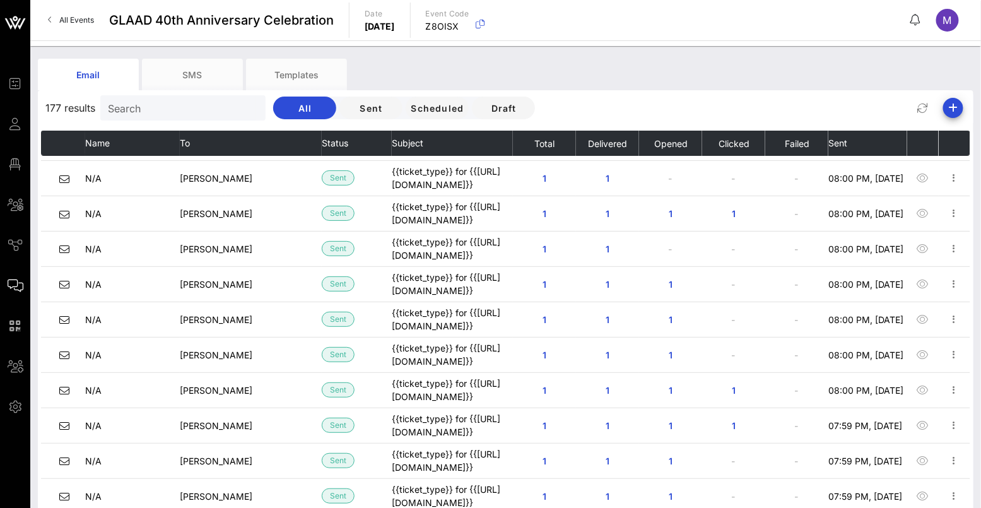
click at [180, 107] on input "Search" at bounding box center [182, 108] width 148 height 16
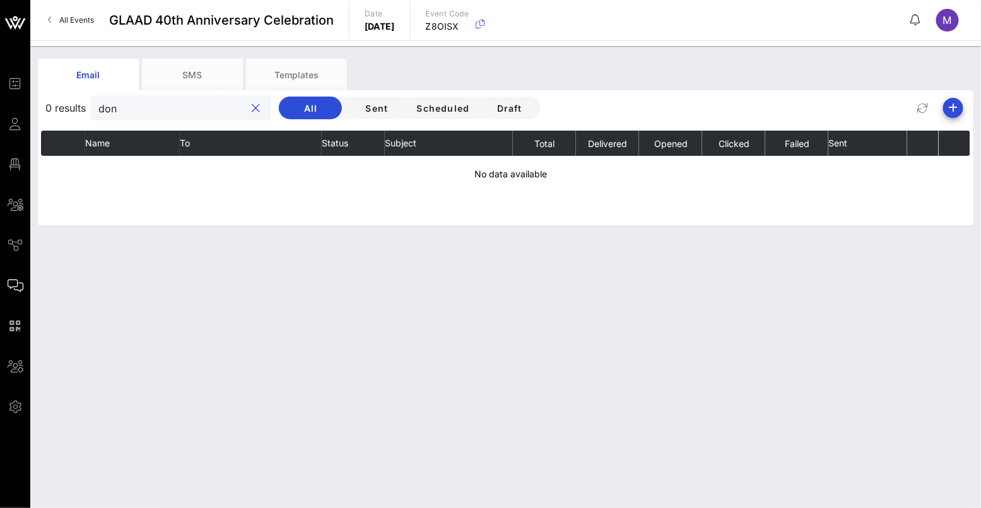
scroll to position [0, 0]
type input "d"
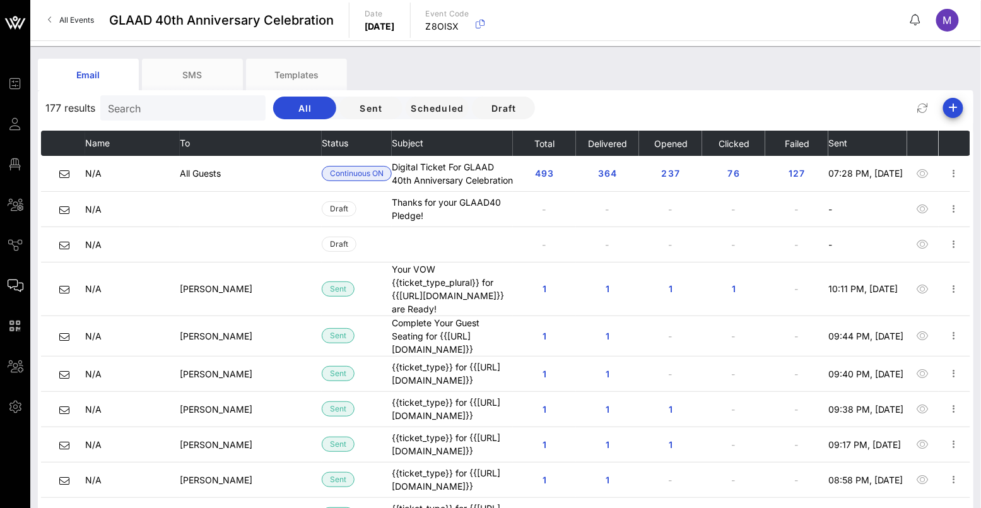
click at [768, 68] on div "Email SMS Templates" at bounding box center [496, 75] width 917 height 32
click at [80, 23] on span "All Events" at bounding box center [76, 19] width 35 height 9
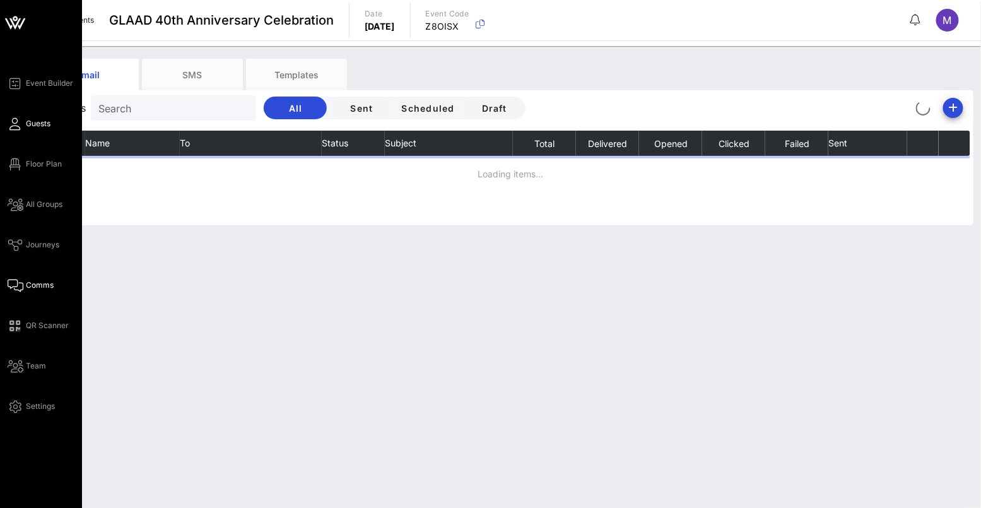
click at [16, 123] on icon at bounding box center [16, 124] width 16 height 2
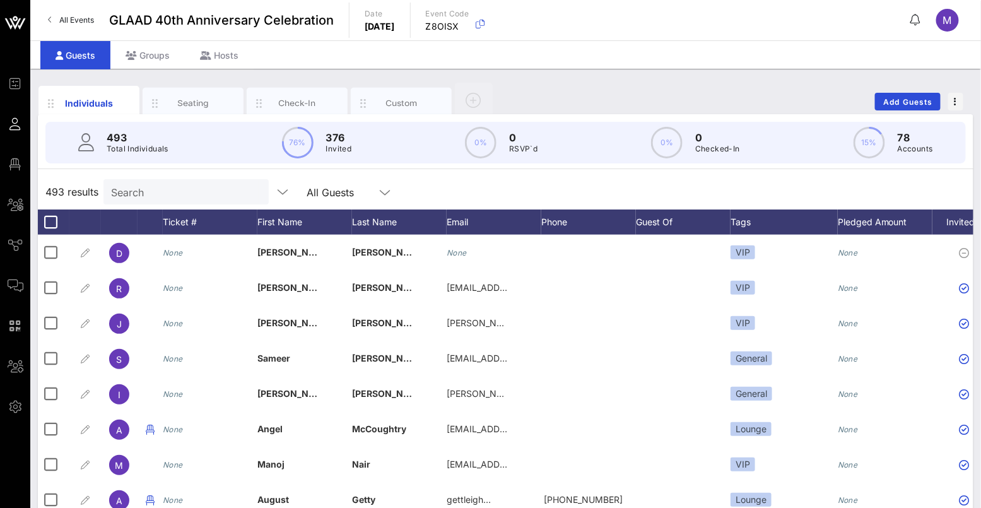
click at [164, 186] on input "Search" at bounding box center [185, 192] width 148 height 16
paste input "Evan Katz"
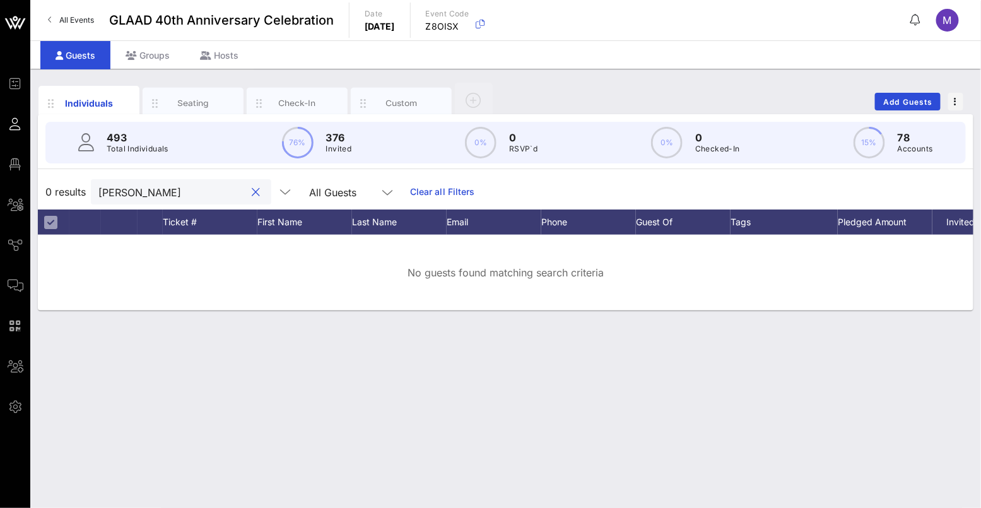
click at [117, 192] on input "Evan Katz" at bounding box center [172, 192] width 148 height 16
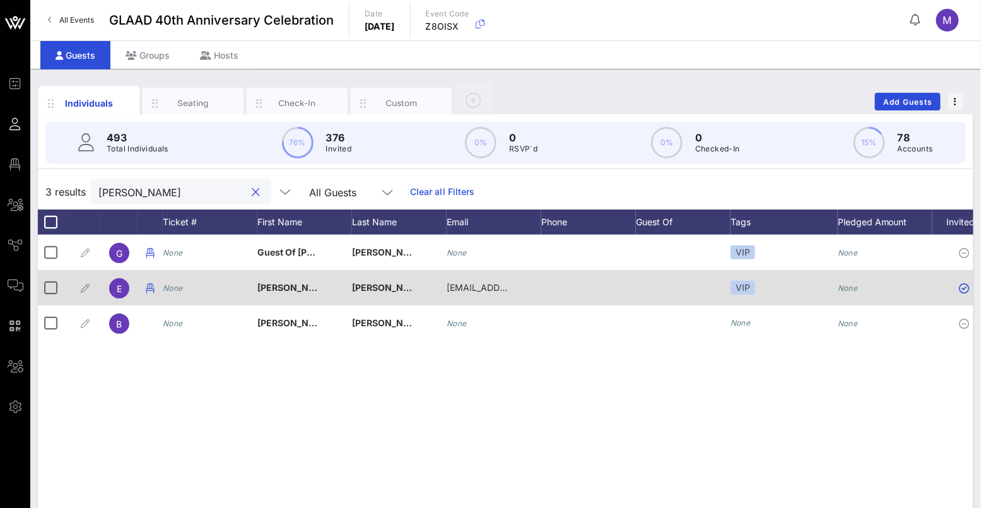
type input "Katz"
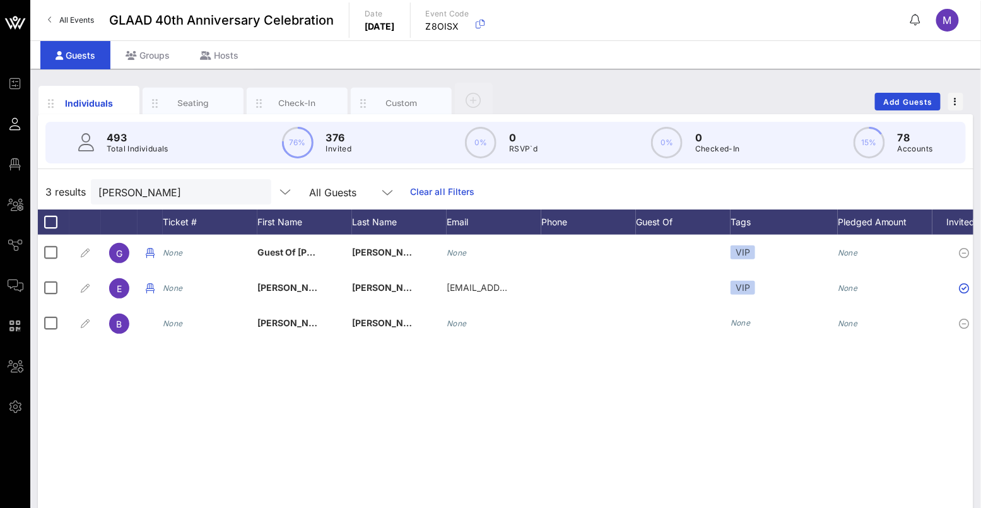
click at [839, 88] on div "Individuals Seating Check-In Custom Add Guests" at bounding box center [505, 101] width 935 height 40
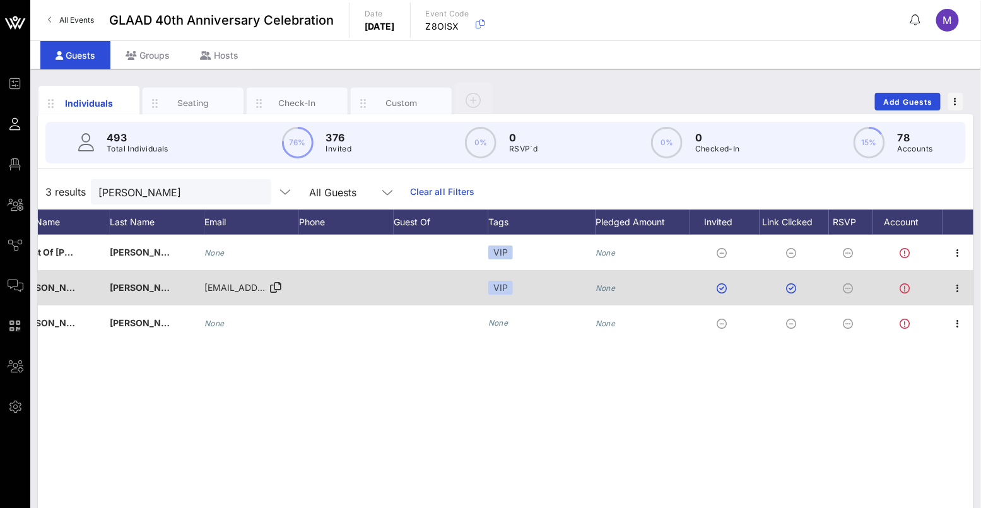
scroll to position [0, 217]
click at [959, 284] on icon "button" at bounding box center [958, 288] width 15 height 15
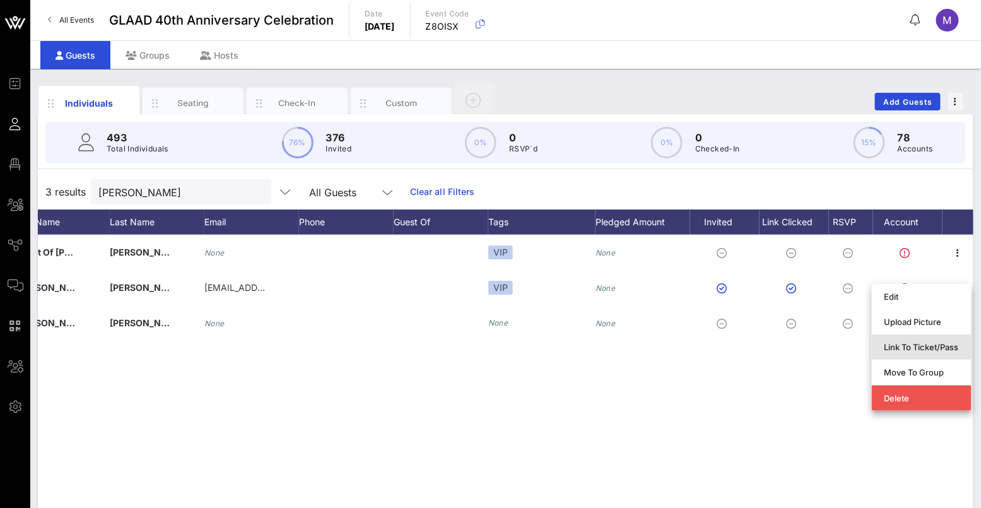
click at [936, 342] on div "Link To Ticket/Pass" at bounding box center [921, 347] width 74 height 10
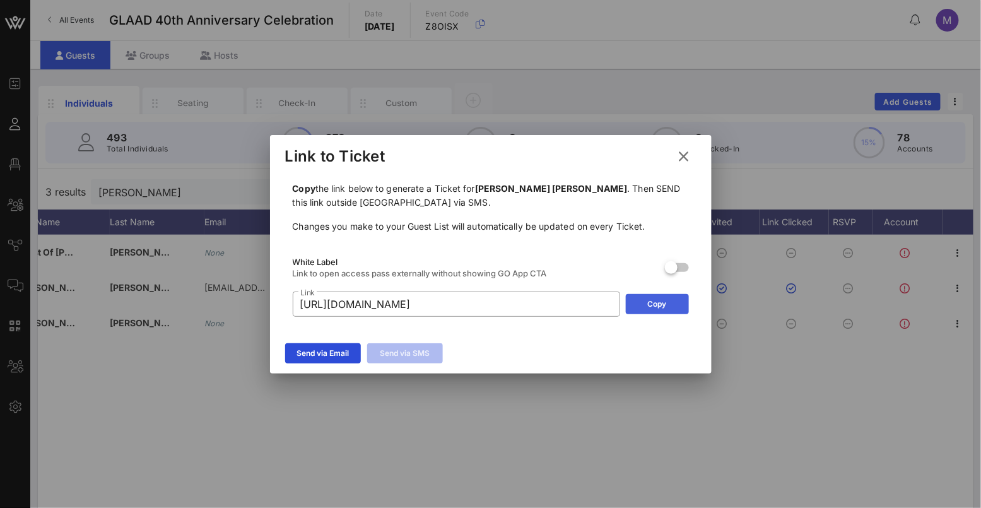
click at [655, 310] on button "Copy" at bounding box center [657, 304] width 63 height 20
click at [676, 161] on button at bounding box center [684, 156] width 25 height 23
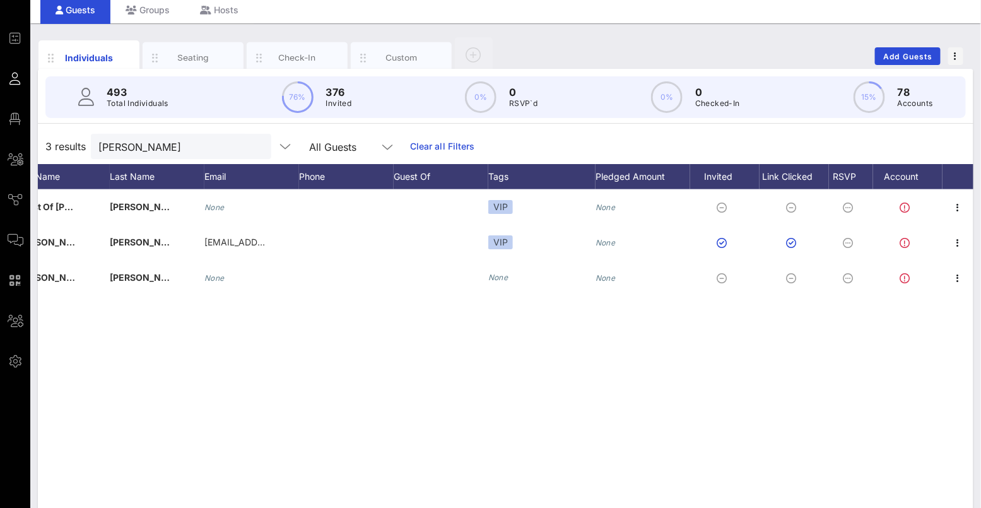
scroll to position [9, 0]
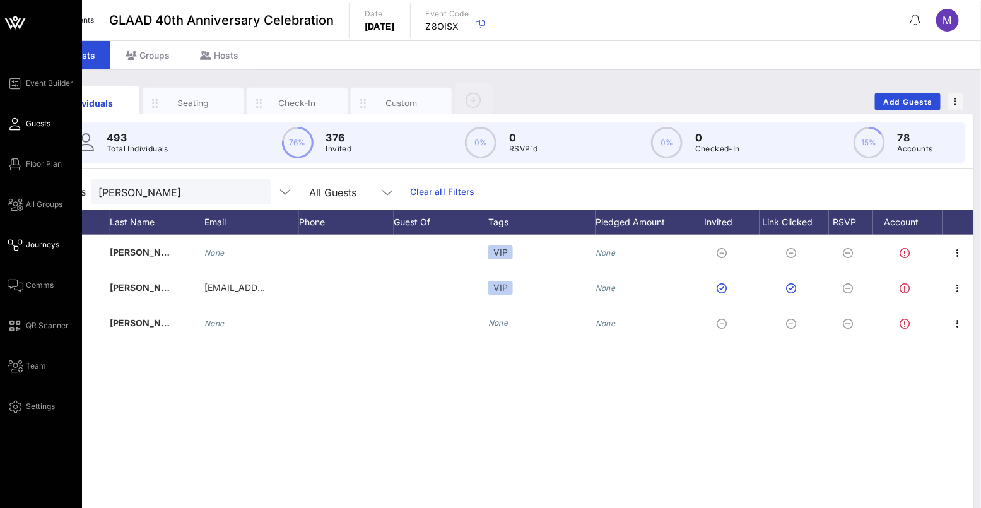
click at [45, 238] on link "Journeys" at bounding box center [34, 244] width 52 height 15
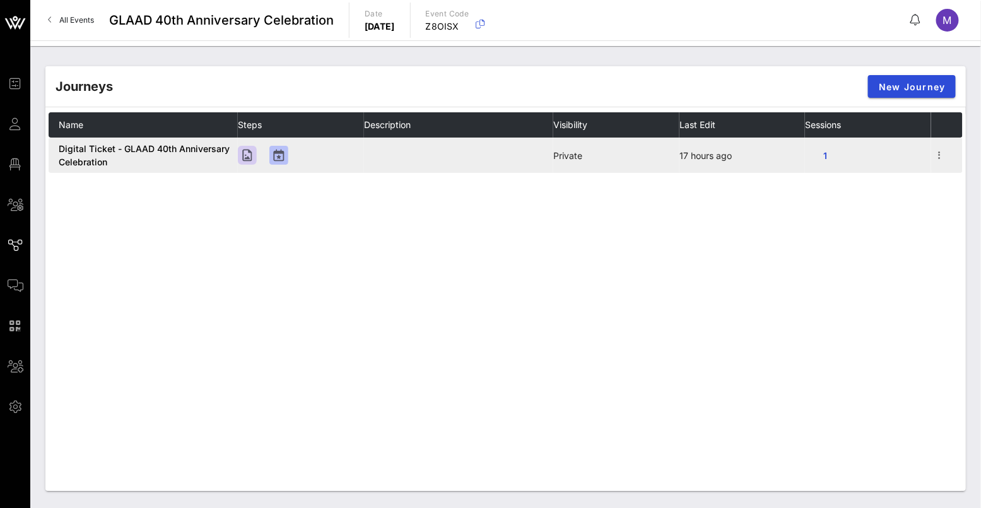
click at [143, 146] on span "Digital Ticket - GLAAD 40th Anniversary Celebration" at bounding box center [144, 155] width 171 height 24
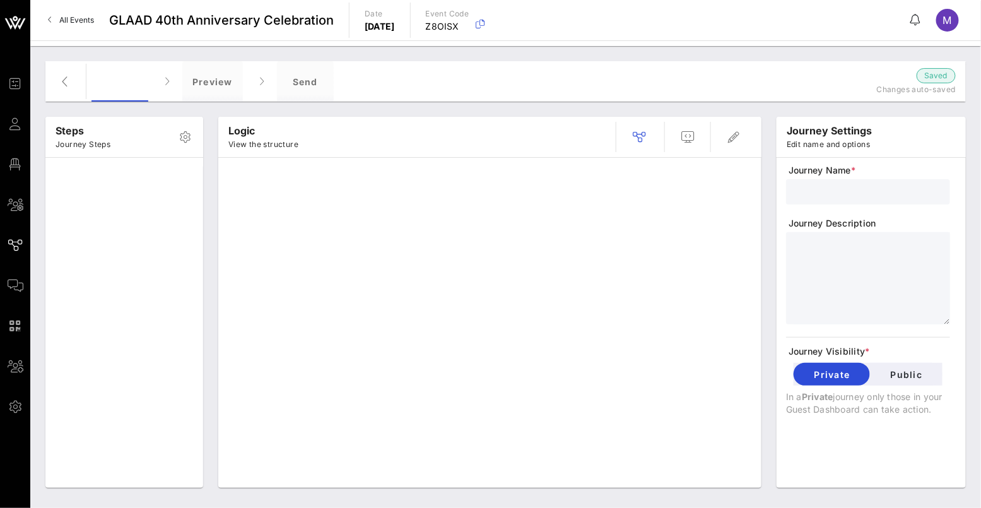
type input "Digital Ticket - GLAAD 40th Anniversary Celebration"
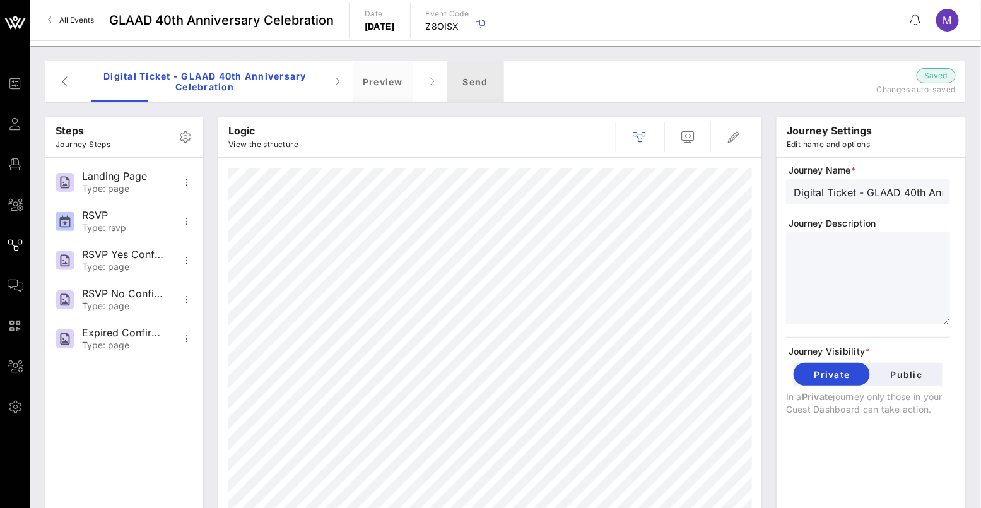
click at [449, 83] on div "Send" at bounding box center [475, 81] width 57 height 40
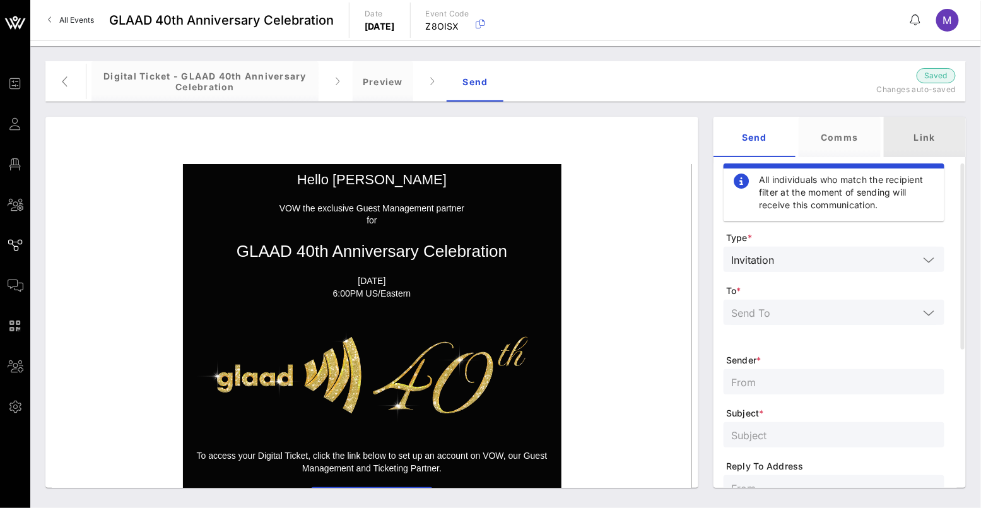
click at [894, 145] on div "Link" at bounding box center [925, 137] width 82 height 40
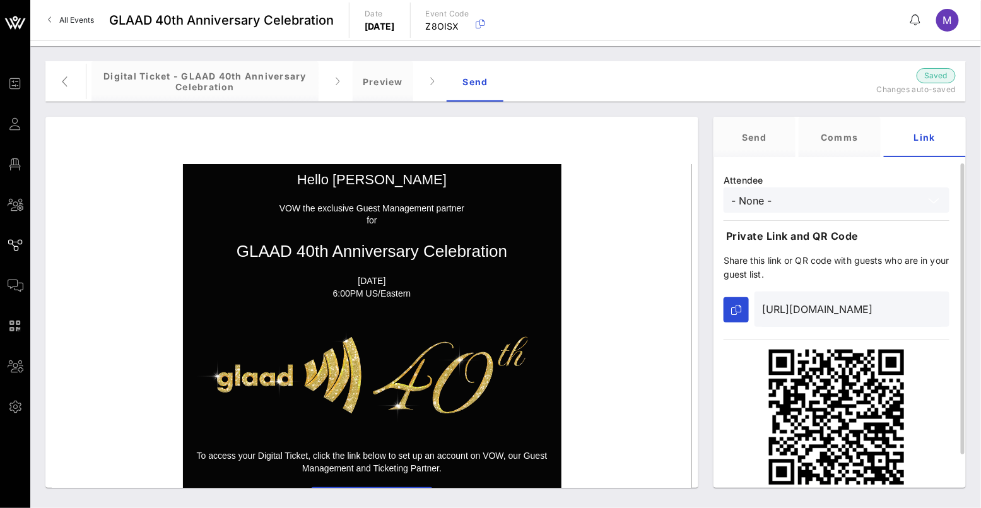
click at [797, 206] on input "- None -" at bounding box center [827, 200] width 193 height 16
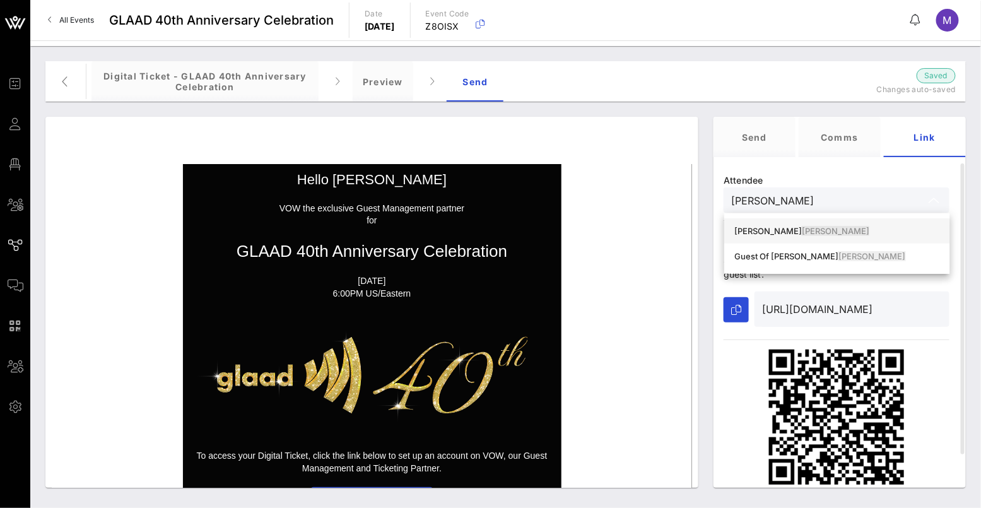
click at [802, 228] on span "Katz" at bounding box center [835, 231] width 67 height 10
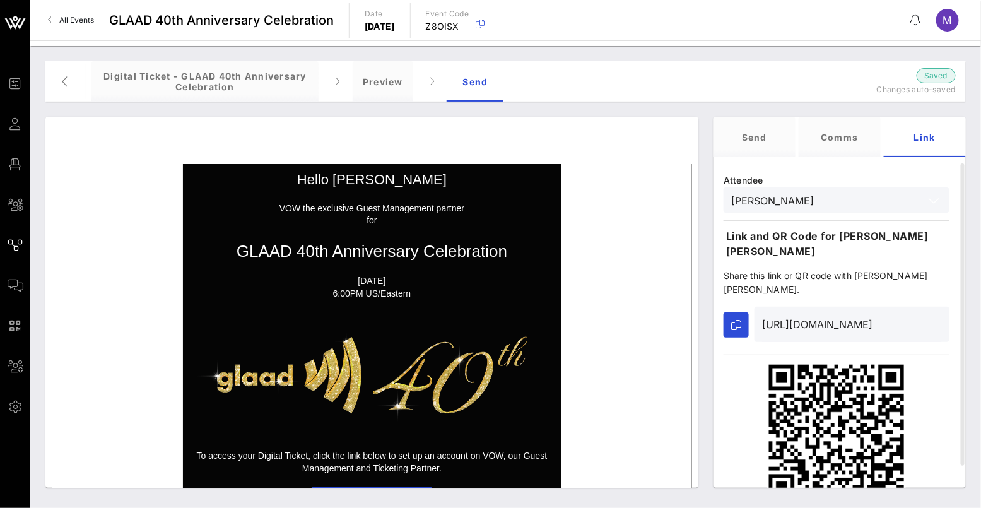
type input "Evan Ross Katz"
type input "https://go.vow.app/event/16fefd3a-ae46-4c0b-ad66-4aa18aab03c1/journeys/576?atte…"
type input "Evan Ross Katz"
click at [745, 312] on button "button" at bounding box center [736, 324] width 25 height 25
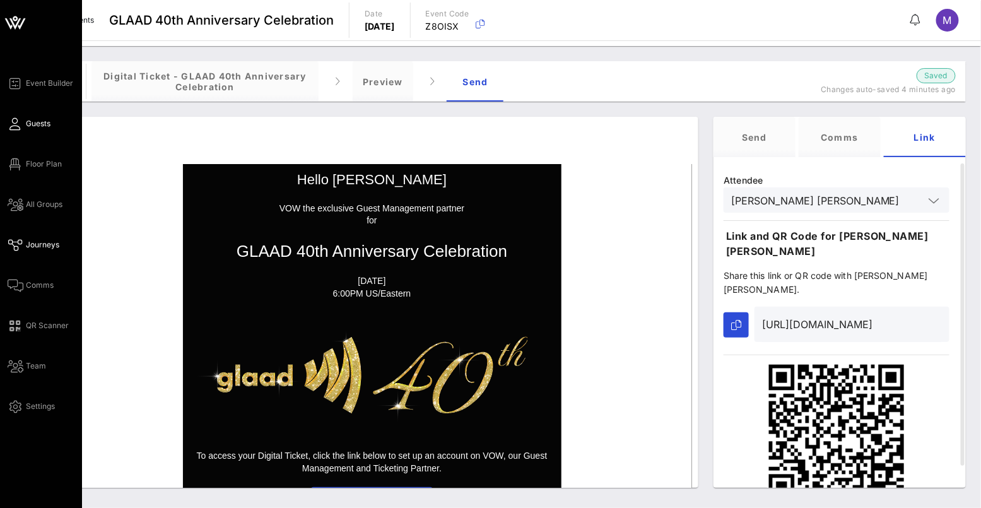
click at [23, 125] on link "Guests" at bounding box center [29, 123] width 43 height 15
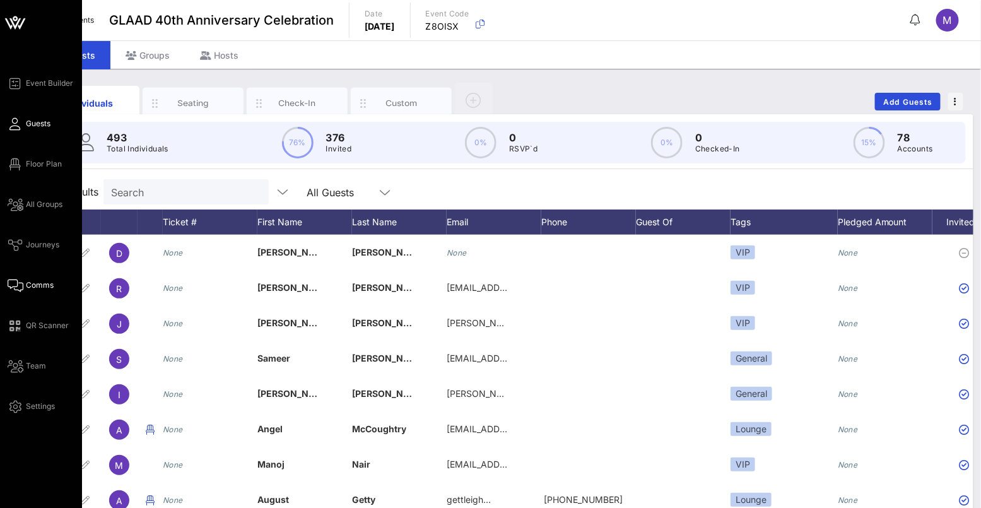
click at [29, 284] on span "Comms" at bounding box center [40, 284] width 28 height 11
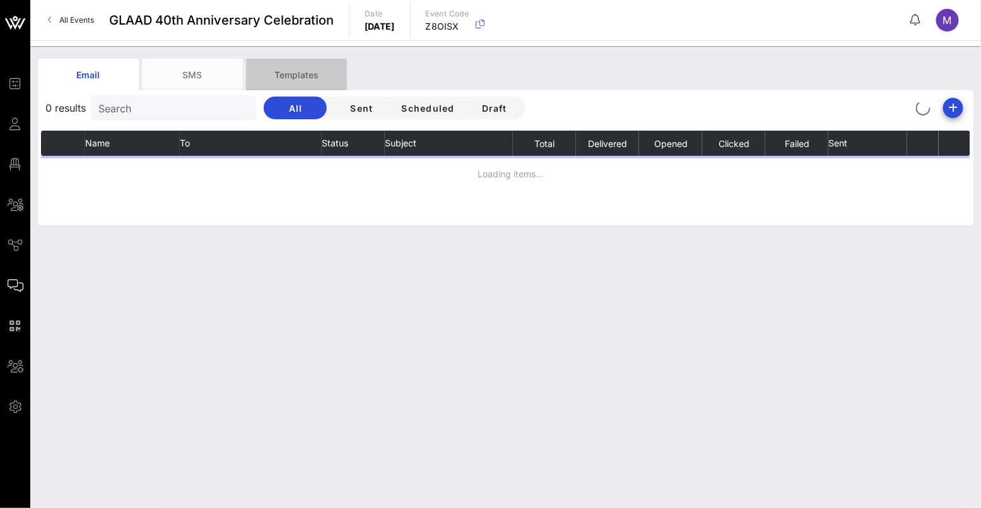
click at [314, 73] on div "Templates" at bounding box center [296, 75] width 101 height 32
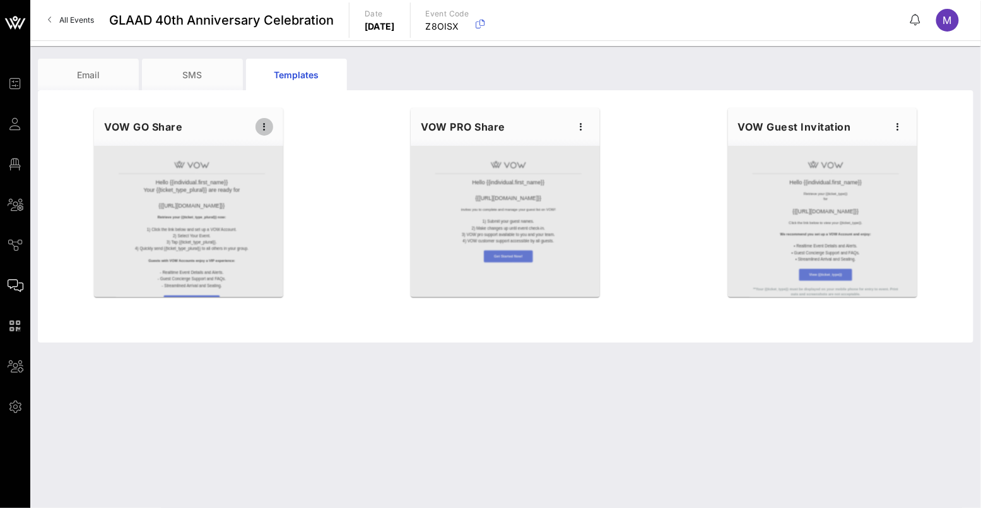
click at [261, 124] on icon "button" at bounding box center [264, 126] width 15 height 15
click at [298, 146] on div "Edit" at bounding box center [284, 148] width 32 height 10
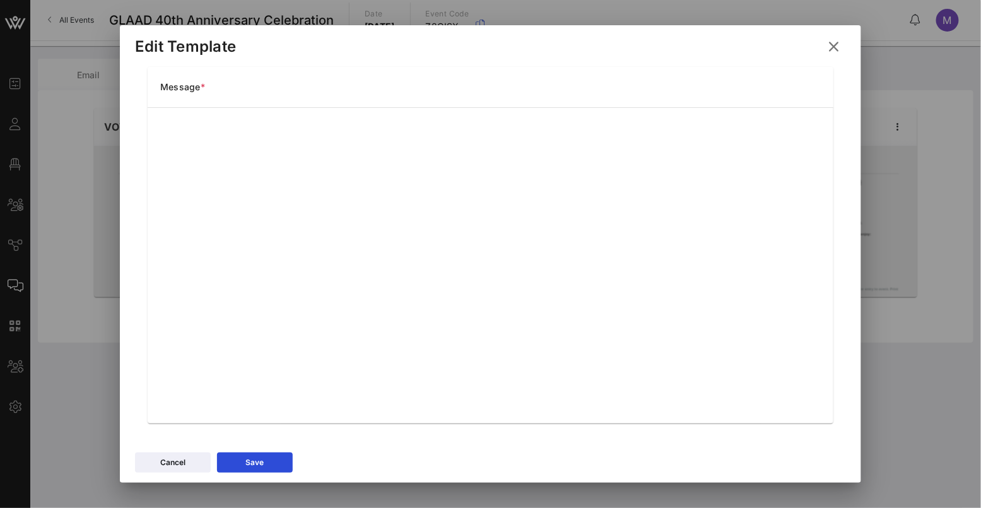
scroll to position [158, 0]
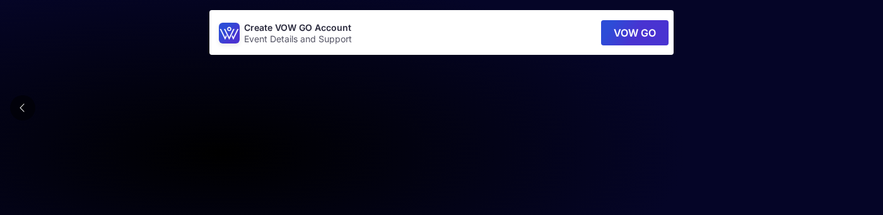
click at [20, 112] on icon at bounding box center [23, 108] width 6 height 10
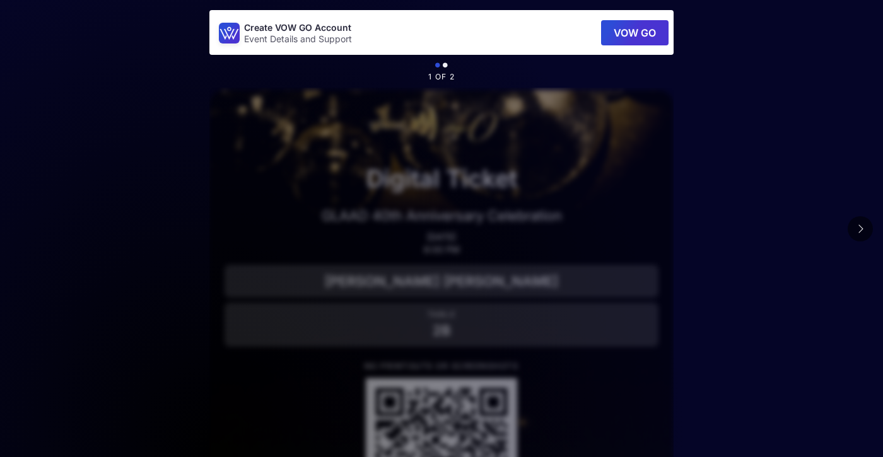
click at [872, 230] on button at bounding box center [860, 228] width 25 height 25
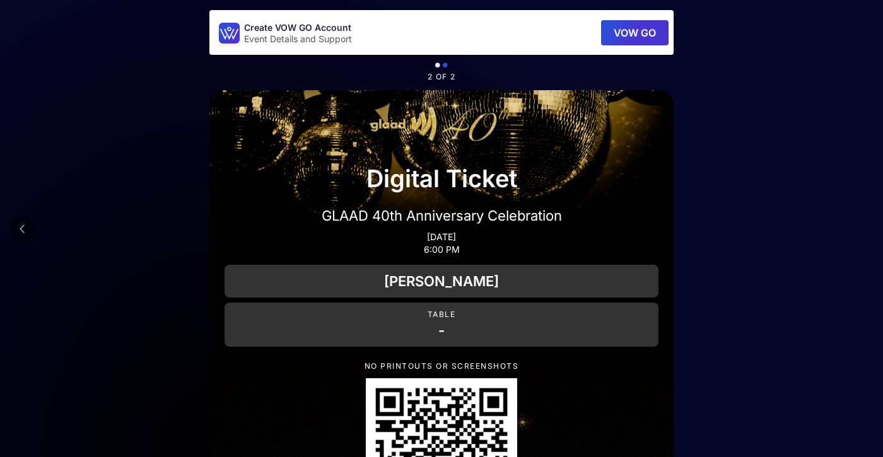
scroll to position [63, 0]
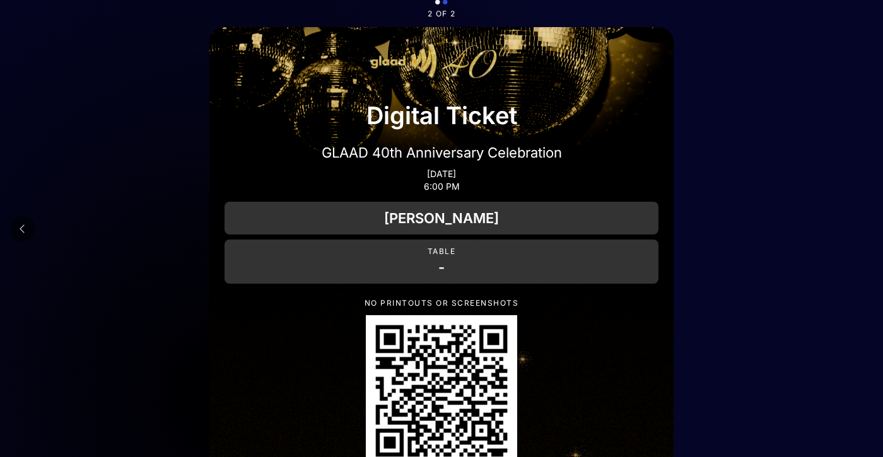
click at [26, 232] on button at bounding box center [22, 228] width 25 height 25
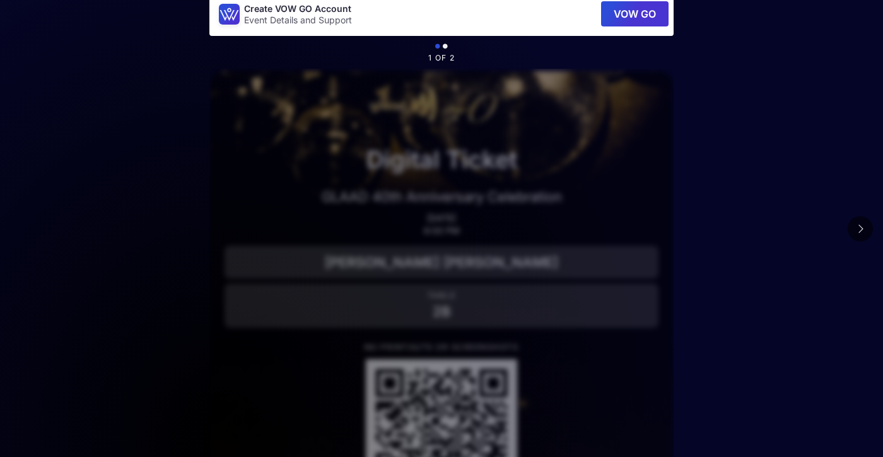
scroll to position [0, 0]
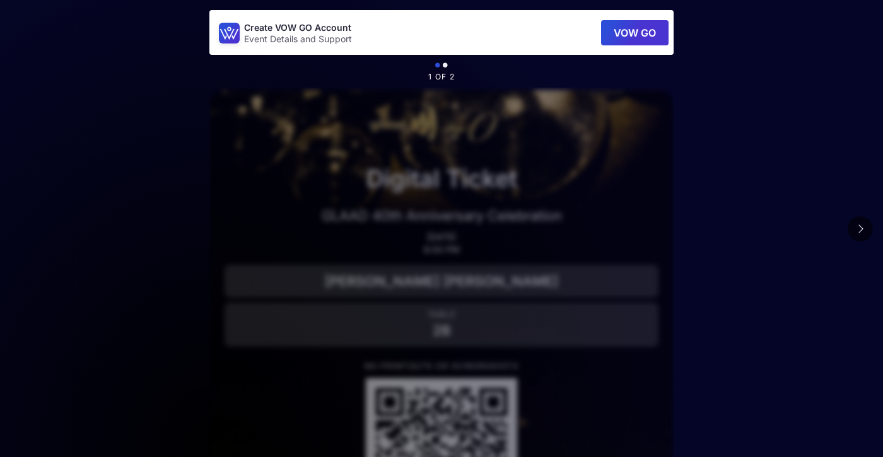
click at [862, 238] on button at bounding box center [860, 228] width 25 height 25
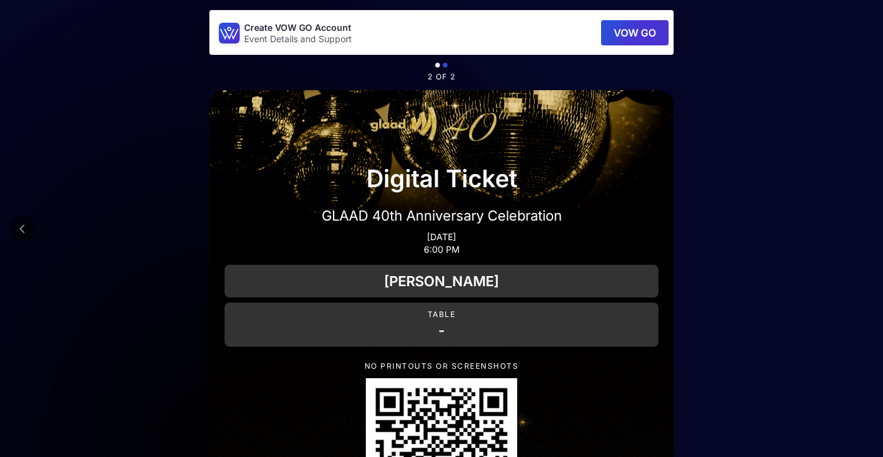
click at [862, 238] on main "Create VOW GO Account Event Details and Support VOW GO 2 of 2 Digital Ticket GL…" at bounding box center [441, 323] width 883 height 646
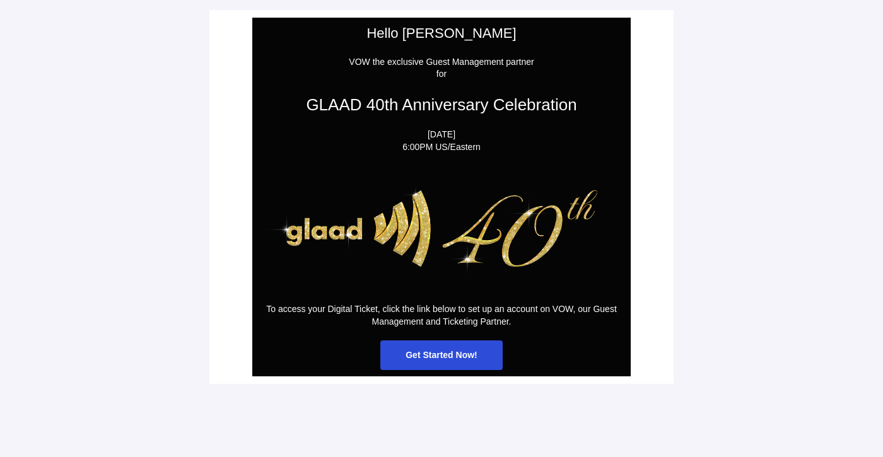
click at [838, 75] on main "Hello Evan VOW the exclusive Guest Management partner for GLAAD 40th Anniversar…" at bounding box center [441, 228] width 883 height 457
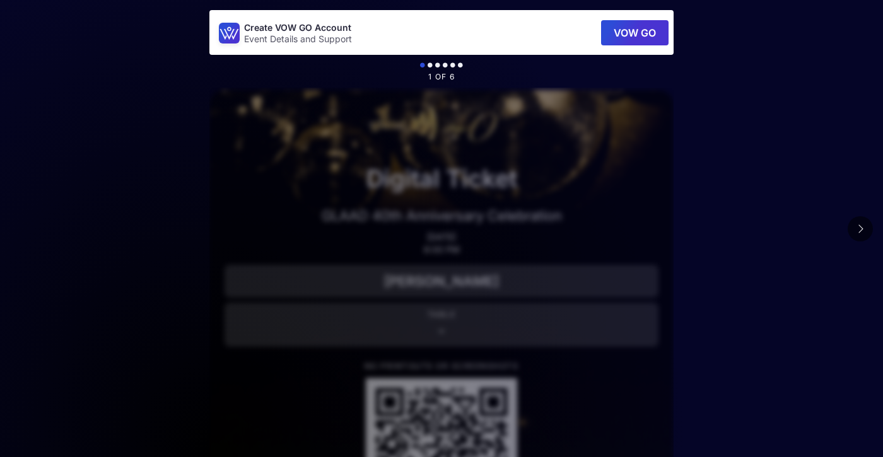
click at [716, 250] on main "Create VOW GO Account Event Details and Support VOW GO 1 of 6 Digital Ticket GL…" at bounding box center [441, 323] width 883 height 646
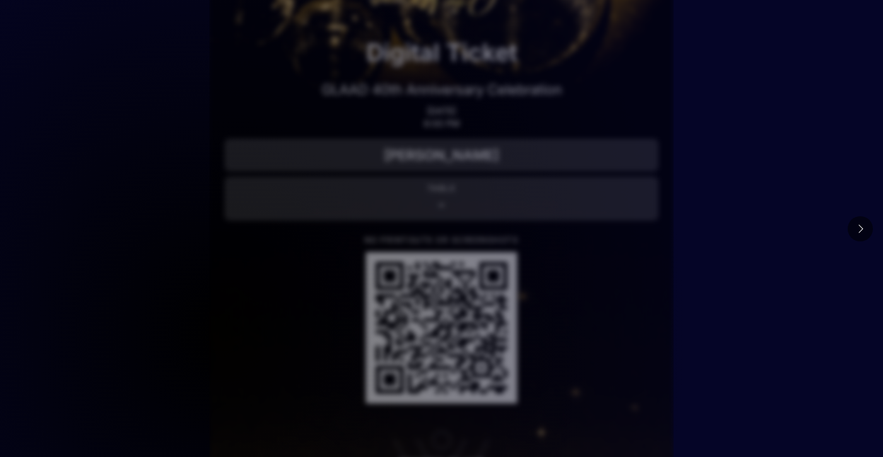
scroll to position [63, 0]
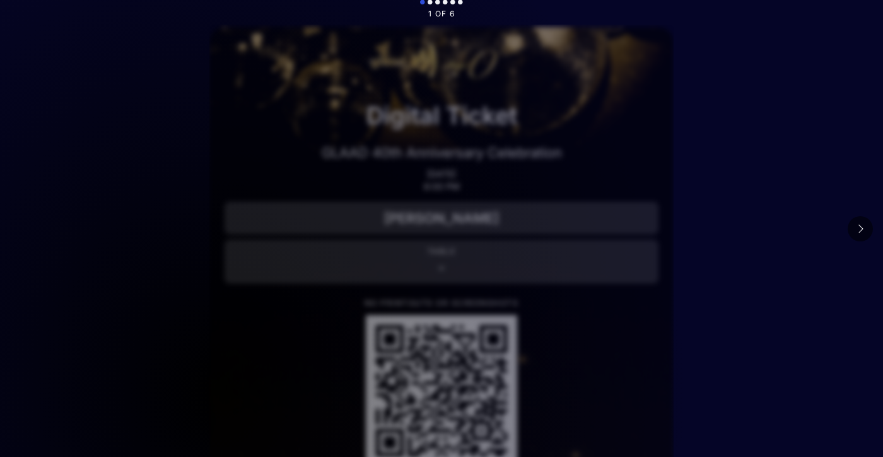
click at [867, 223] on button at bounding box center [860, 228] width 25 height 25
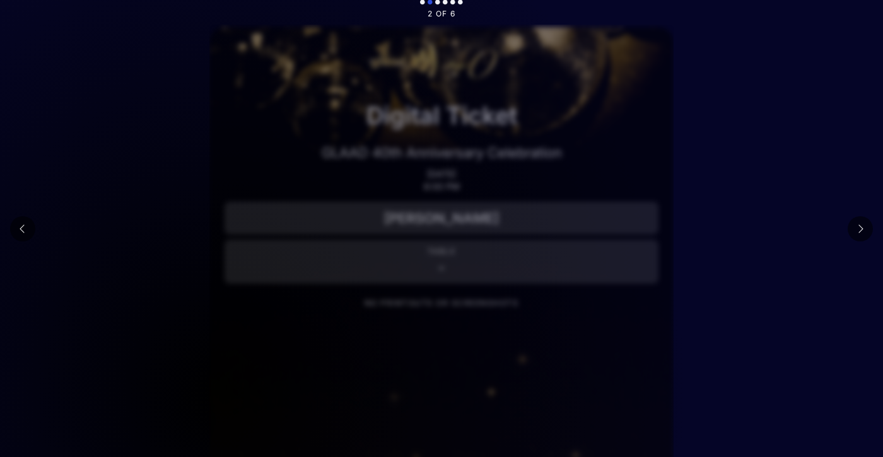
scroll to position [0, 0]
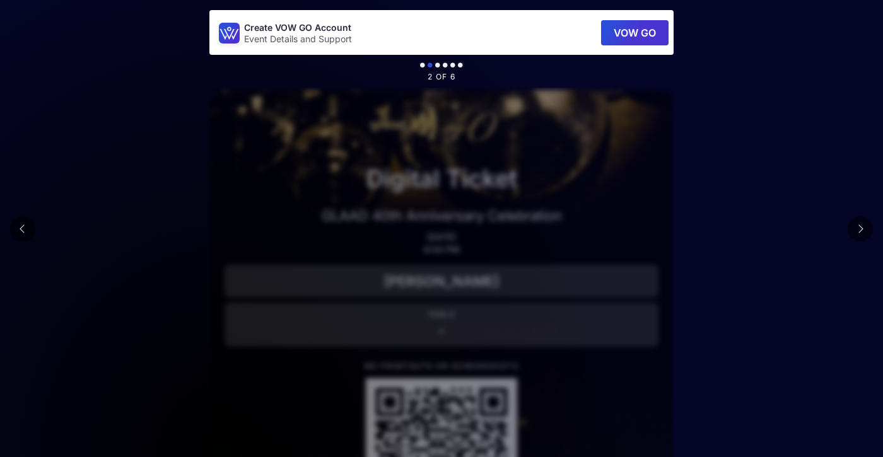
click at [864, 224] on button at bounding box center [860, 228] width 25 height 25
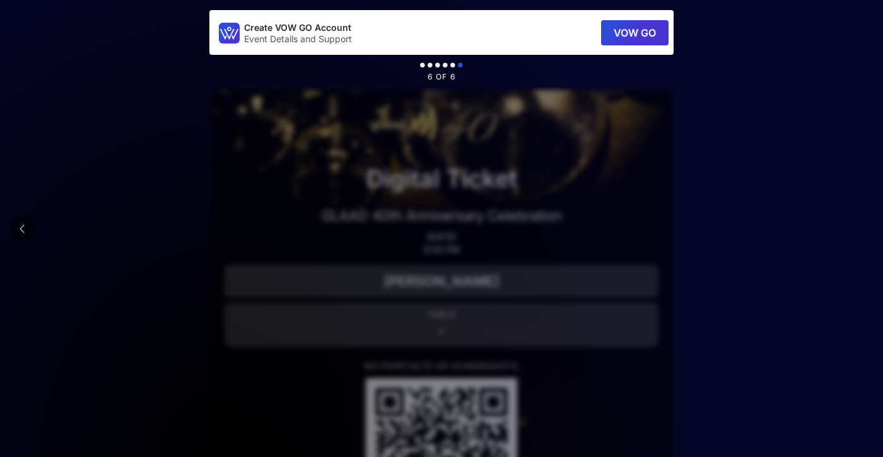
click at [864, 224] on main "Create VOW GO Account Event Details and Support VOW GO 6 of 6 Digital Ticket GL…" at bounding box center [441, 323] width 883 height 646
